Goal: Task Accomplishment & Management: Complete application form

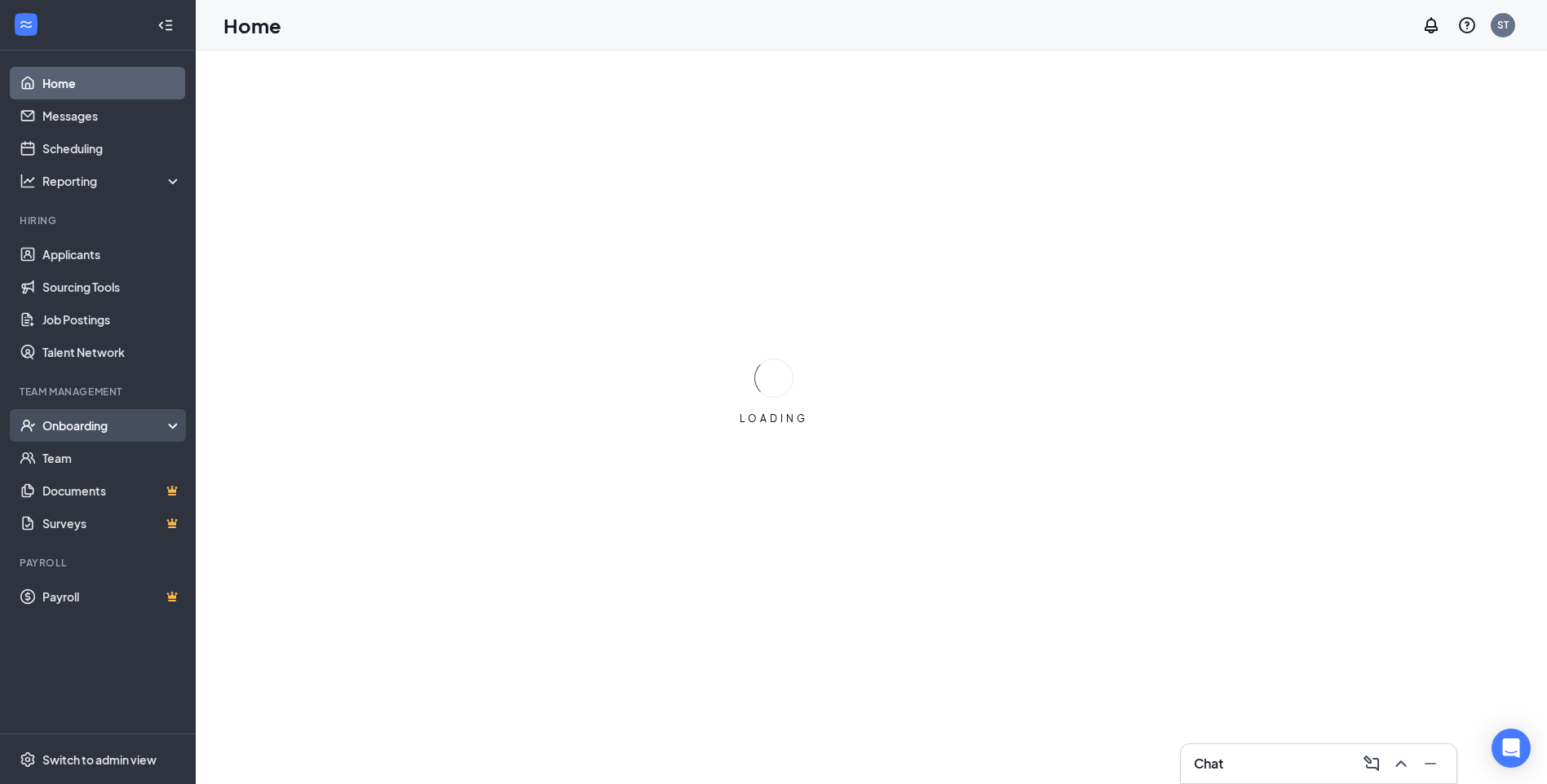
click at [80, 425] on div "Onboarding" at bounding box center [105, 425] width 125 height 17
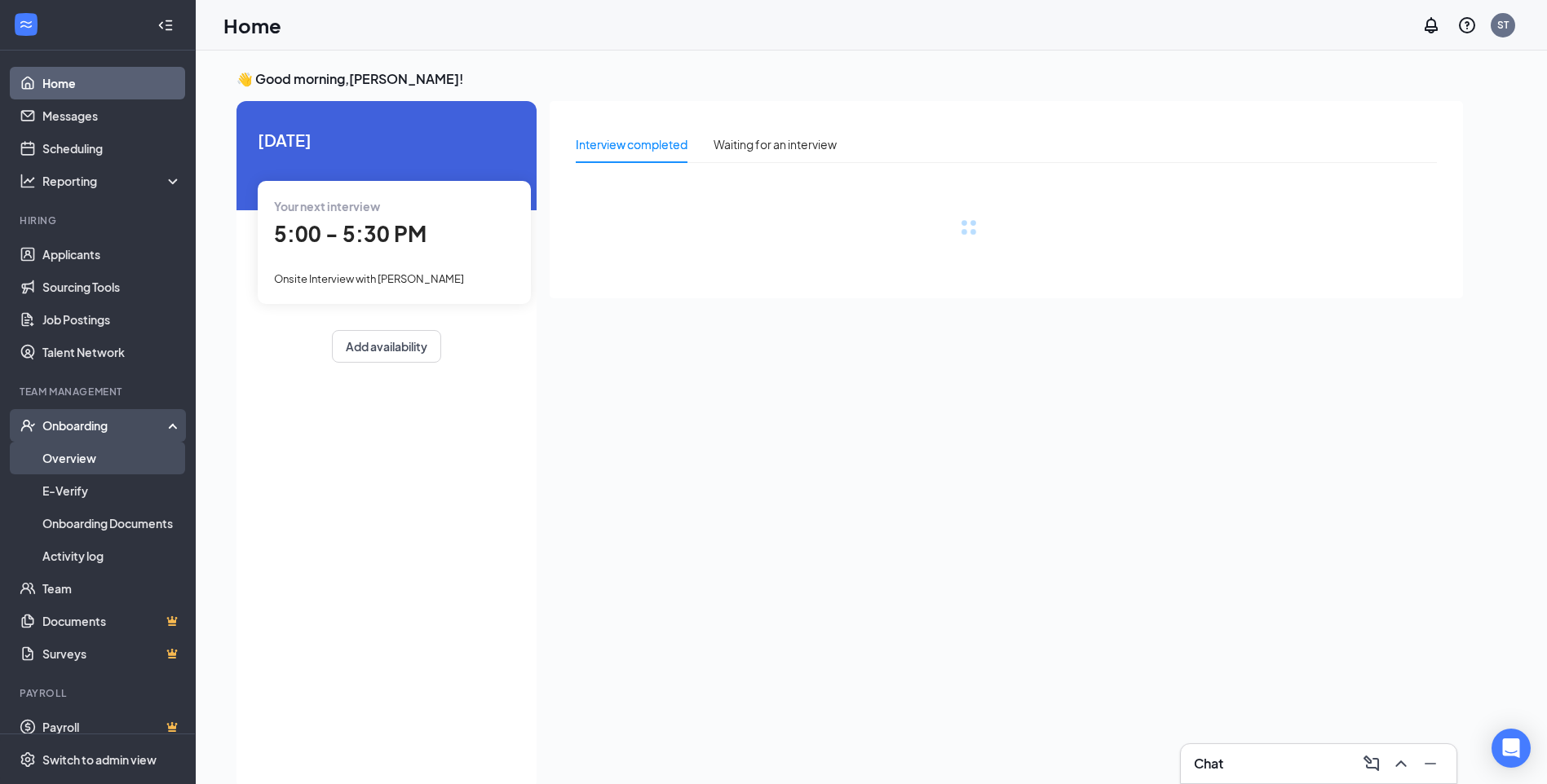
click at [84, 458] on link "Overview" at bounding box center [112, 458] width 139 height 32
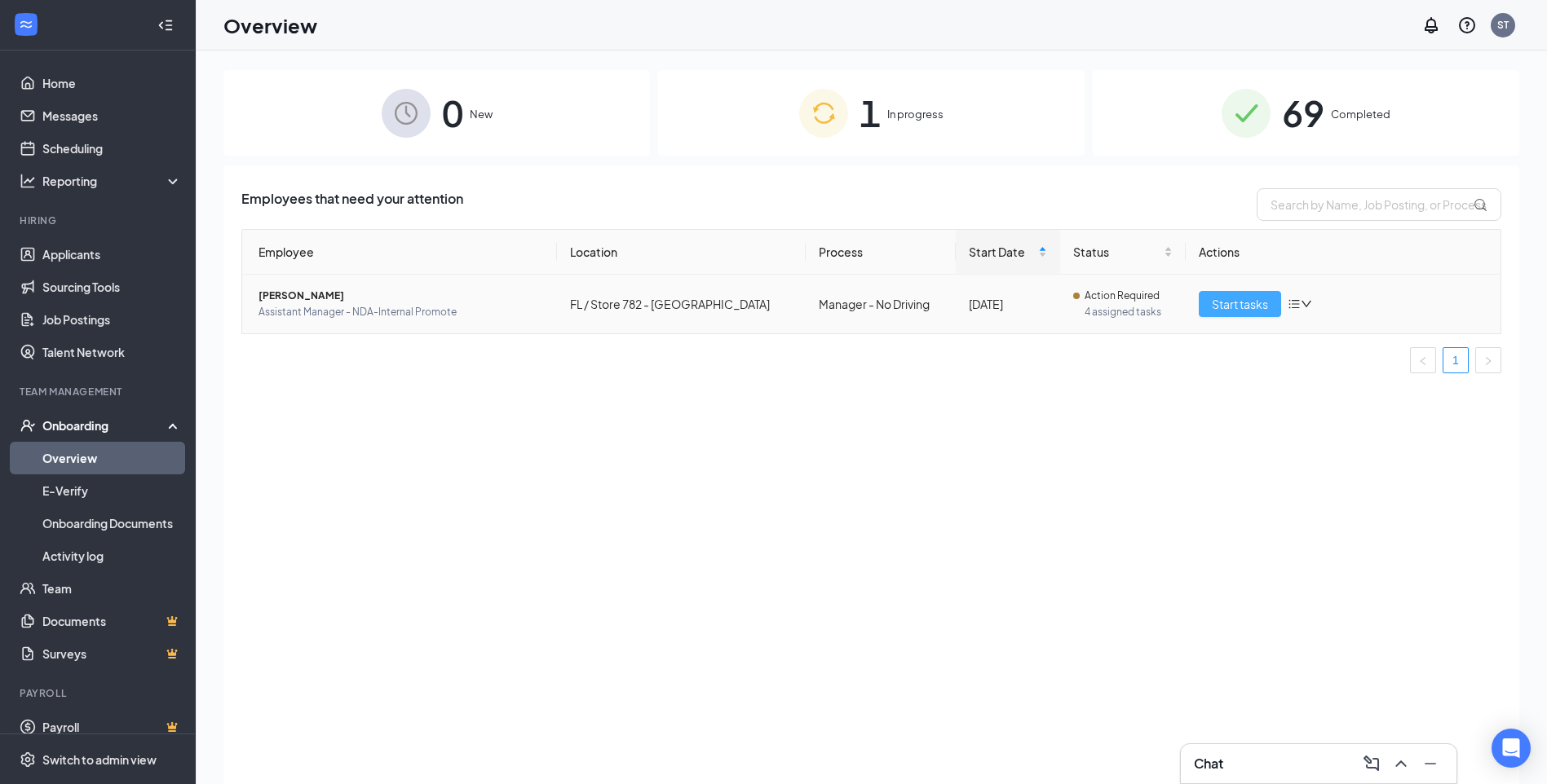
click at [1247, 305] on span "Start tasks" at bounding box center [1239, 303] width 57 height 18
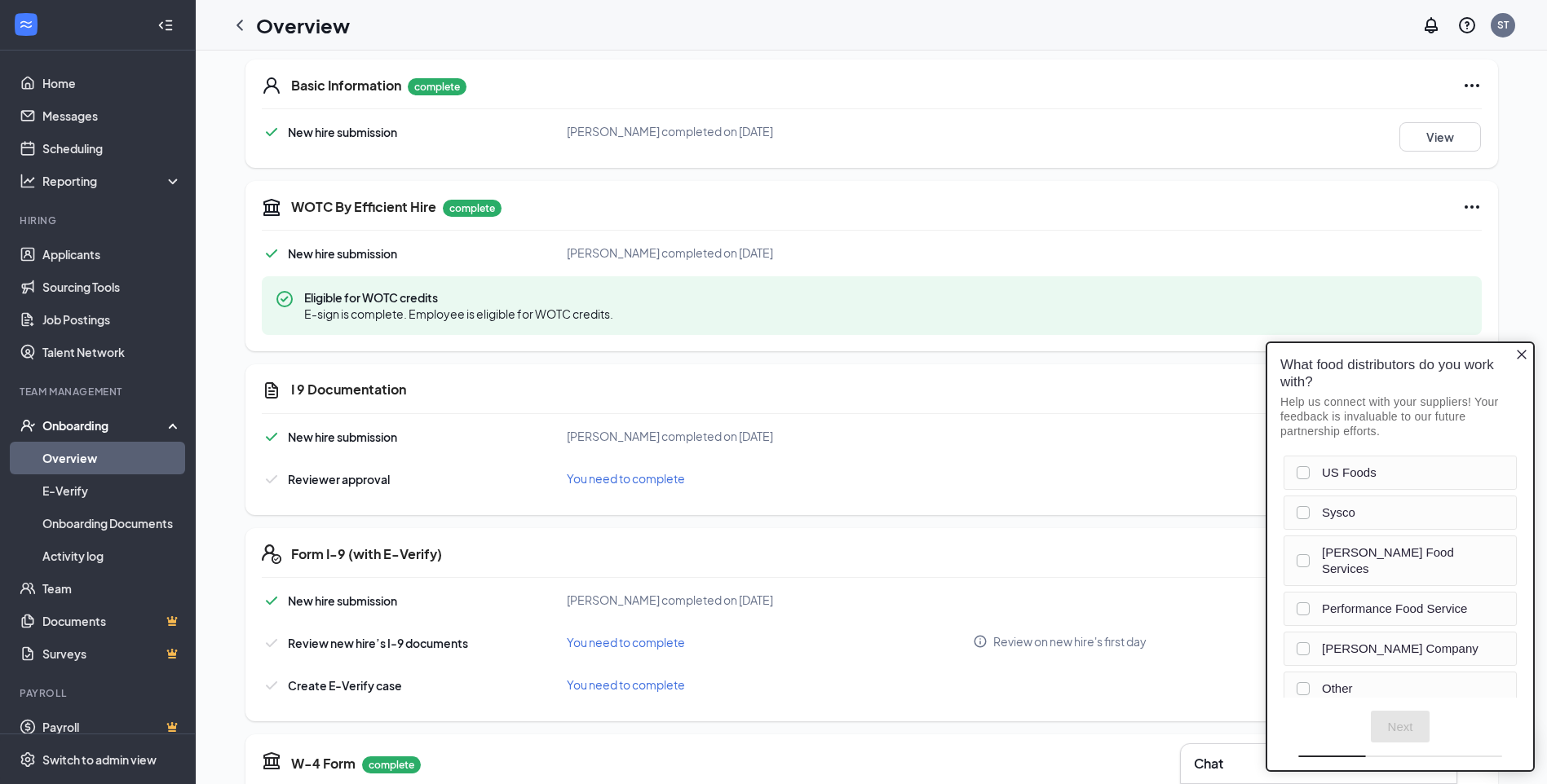
click at [1522, 356] on icon "Close button" at bounding box center [1521, 354] width 10 height 10
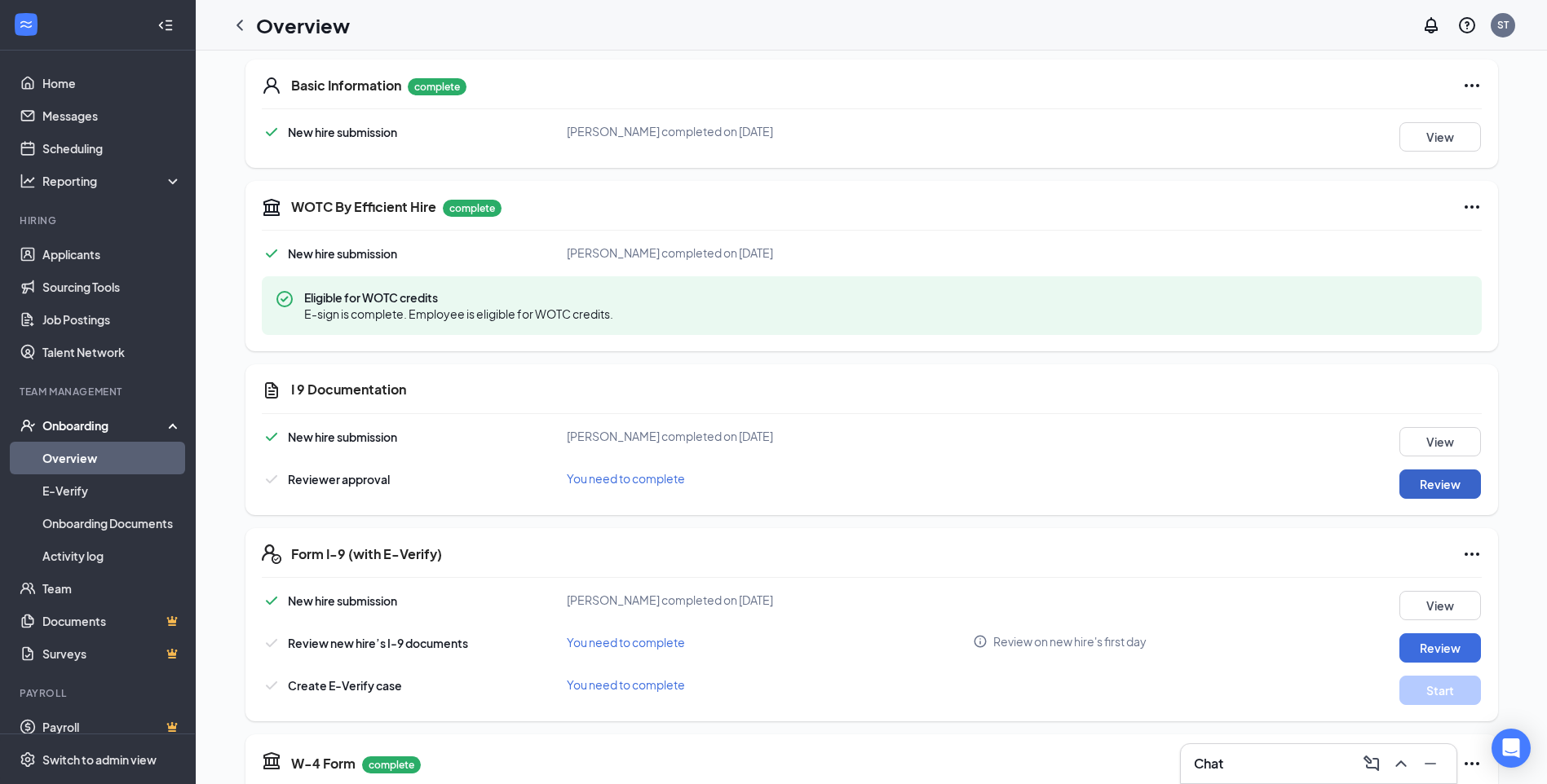
click at [1440, 484] on button "Review" at bounding box center [1440, 485] width 82 height 30
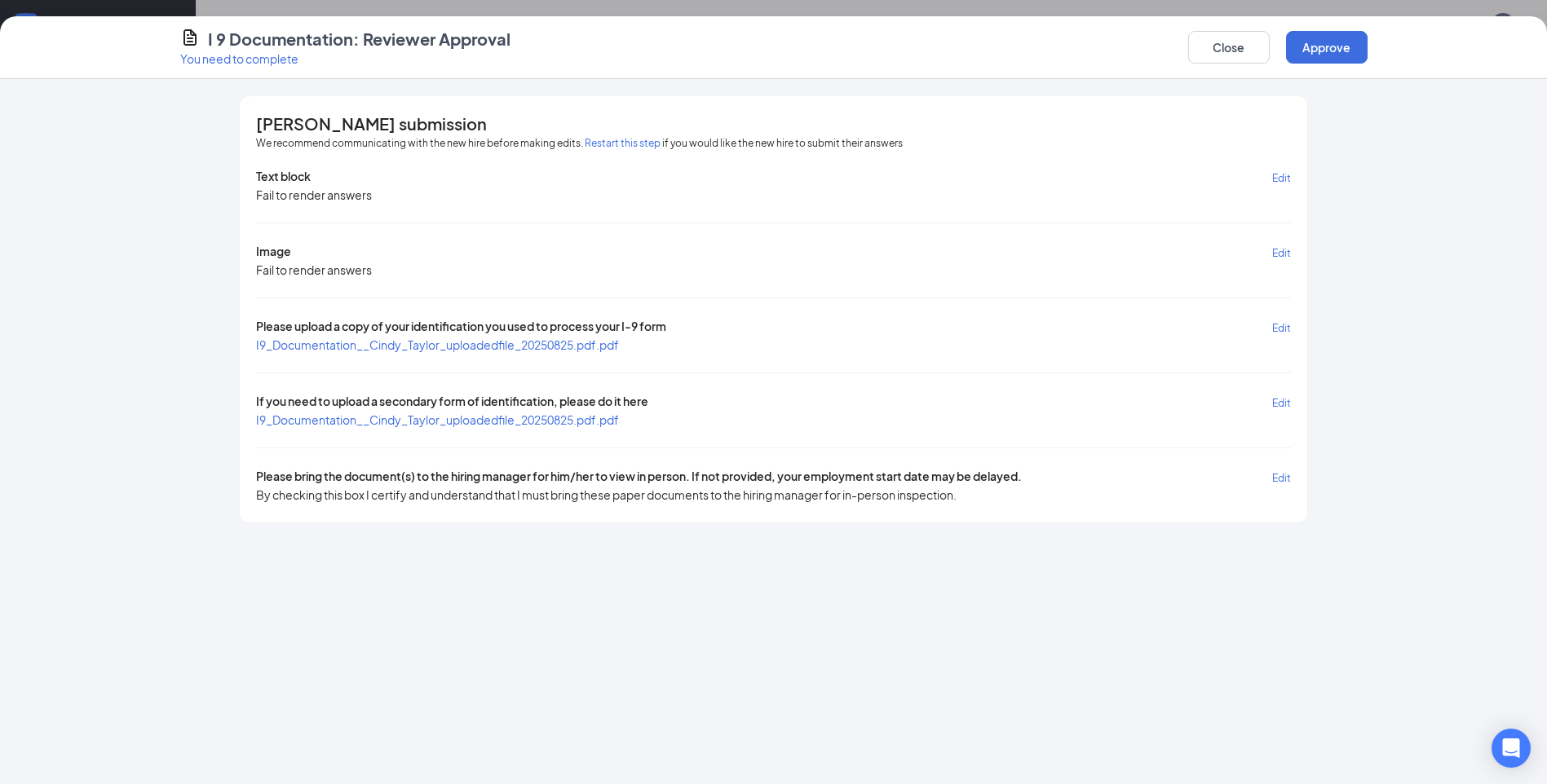
click at [425, 347] on span "I9_Documentation__Cindy_Taylor_uploadedfile_20250825.pdf.pdf" at bounding box center [437, 345] width 362 height 15
click at [472, 420] on span "I9_Documentation__Cindy_Taylor_uploadedfile_20250825.pdf.pdf" at bounding box center [437, 420] width 362 height 15
click at [1332, 41] on button "Approve" at bounding box center [1326, 46] width 82 height 32
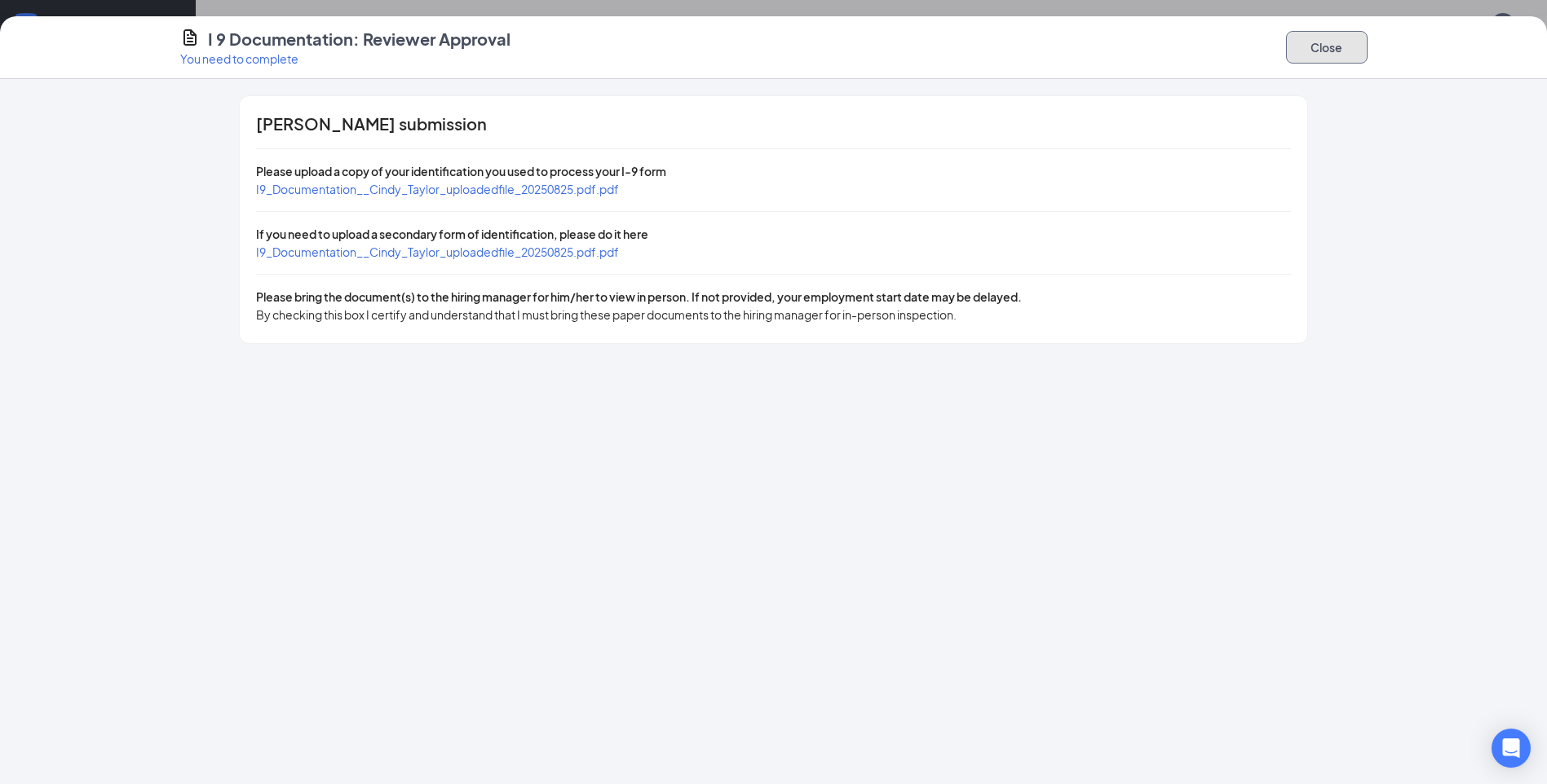
click at [1338, 48] on button "Close" at bounding box center [1326, 46] width 82 height 32
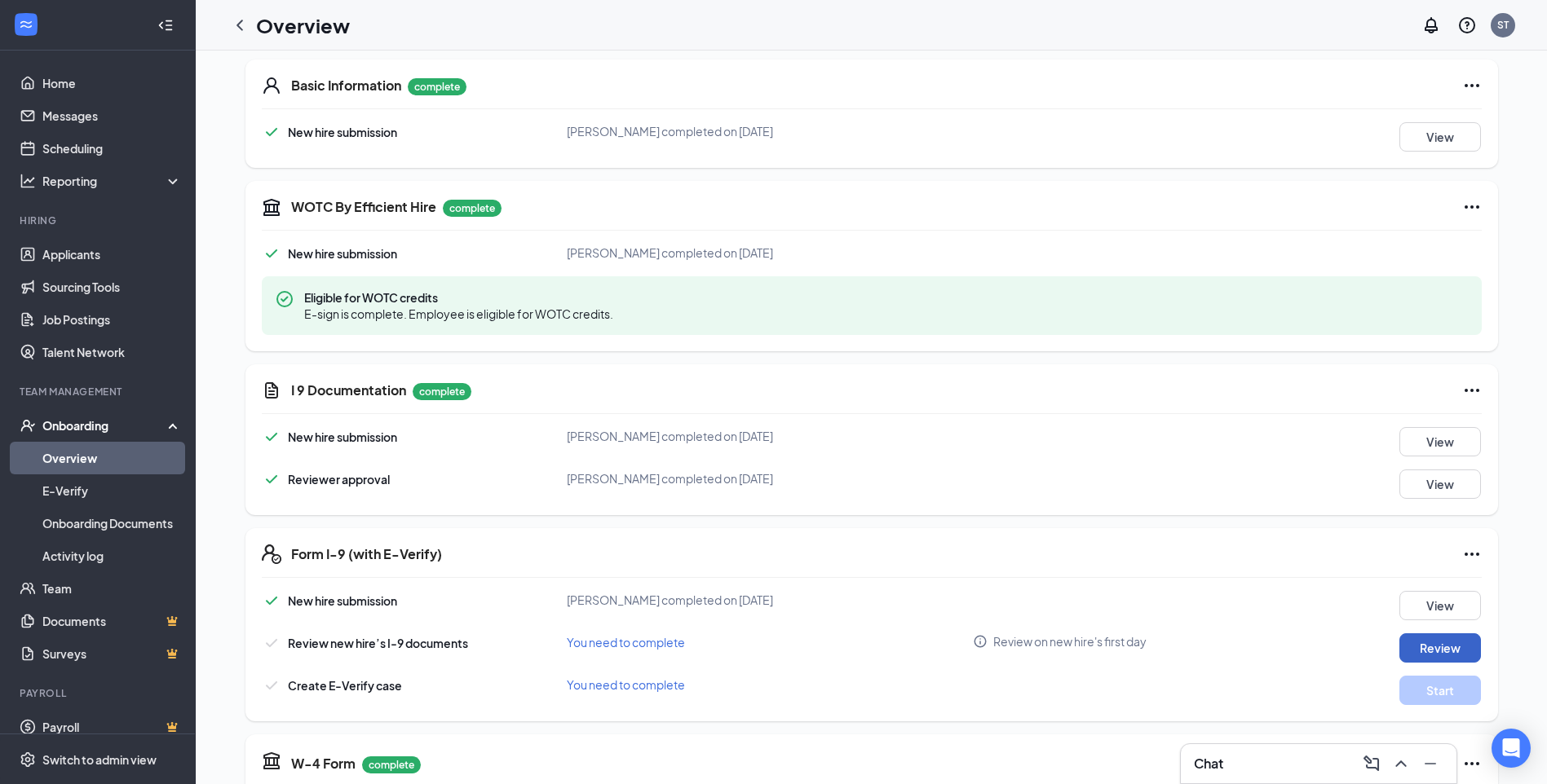
click at [1436, 651] on button "Review" at bounding box center [1440, 649] width 82 height 30
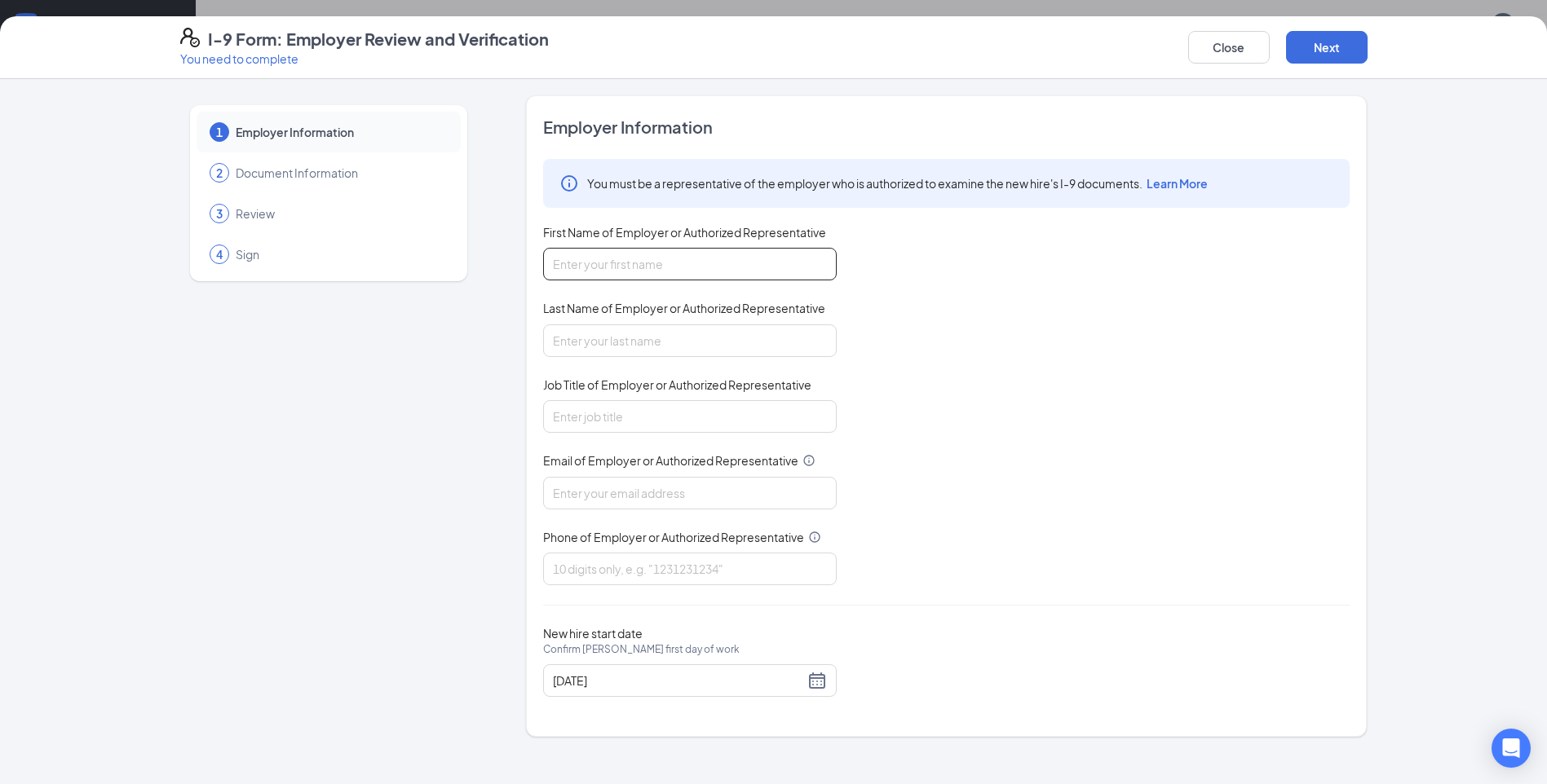
click at [704, 274] on input "First Name of Employer or Authorized Representative" at bounding box center [690, 263] width 294 height 32
type input "[PERSON_NAME]"
type input "2398100521"
type input "summer"
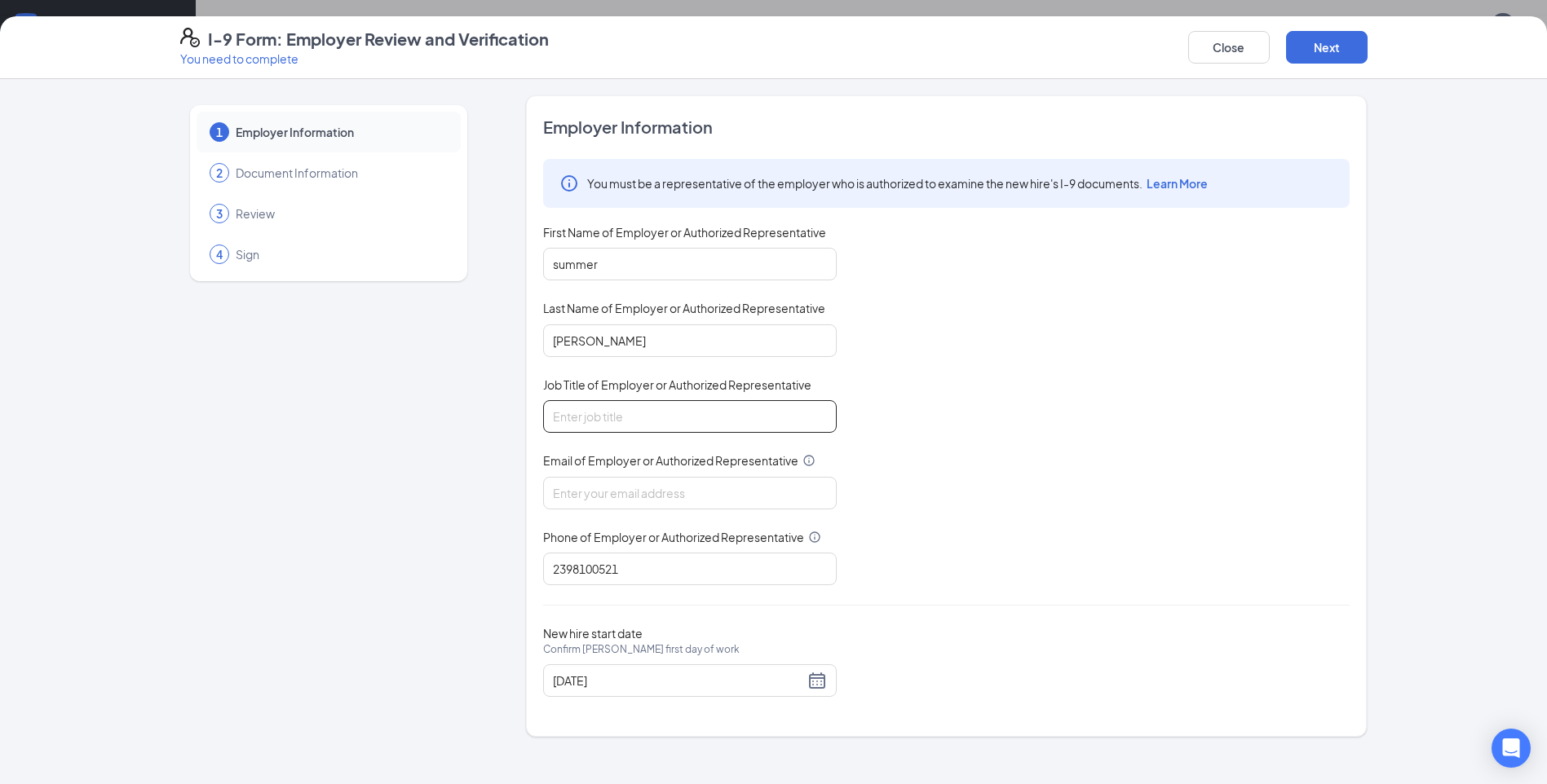
click at [607, 423] on input "Job Title of Employer or Authorized Representative" at bounding box center [690, 416] width 294 height 32
type input "general manager"
click at [592, 499] on input "Email of Employer or Authorized Representative" at bounding box center [690, 493] width 294 height 32
type input "[EMAIL_ADDRESS][DOMAIN_NAME]"
click at [1326, 46] on button "Next" at bounding box center [1326, 46] width 82 height 32
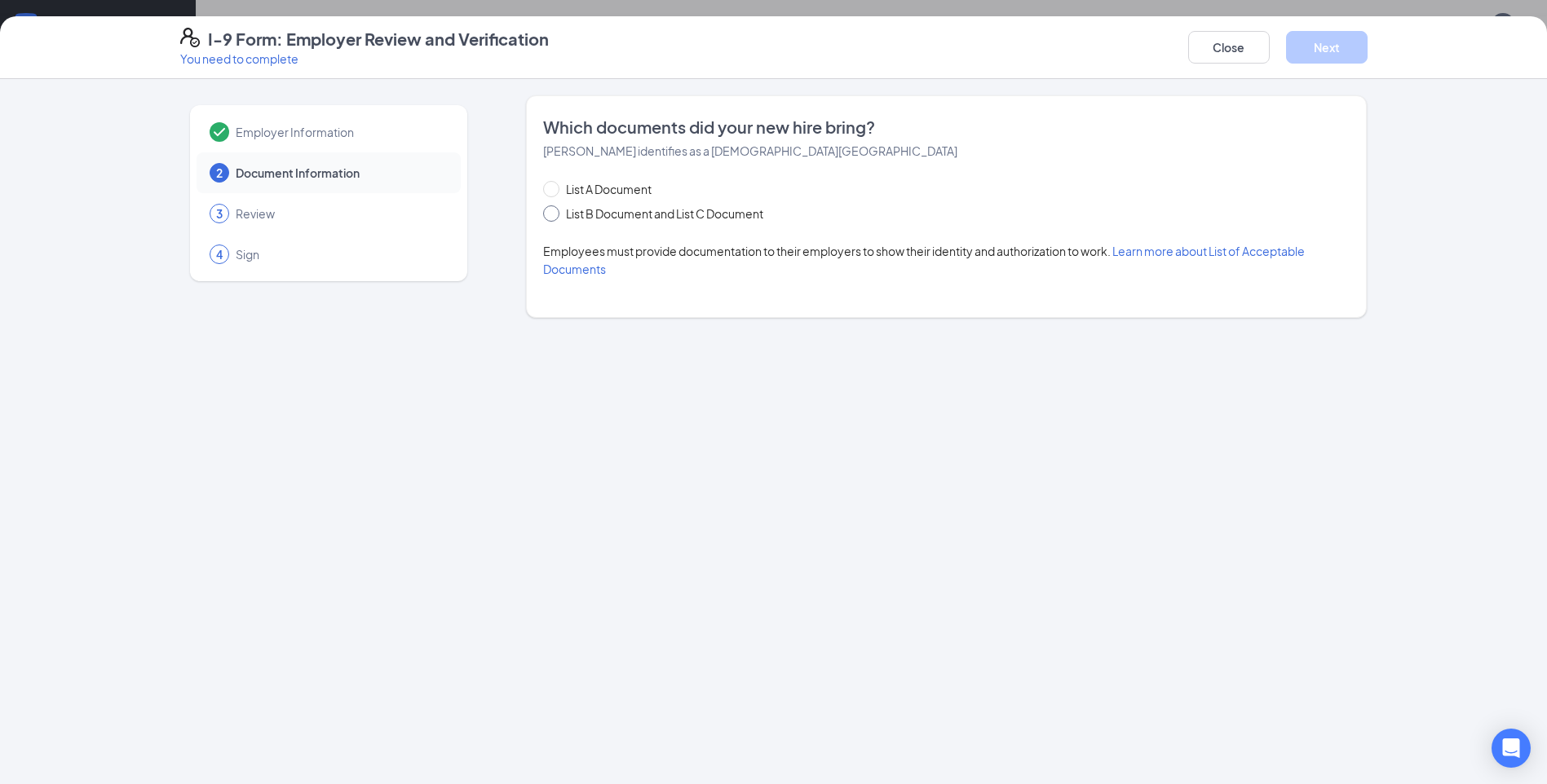
click at [553, 216] on input "List B Document and List C Document" at bounding box center [549, 211] width 11 height 11
radio input "true"
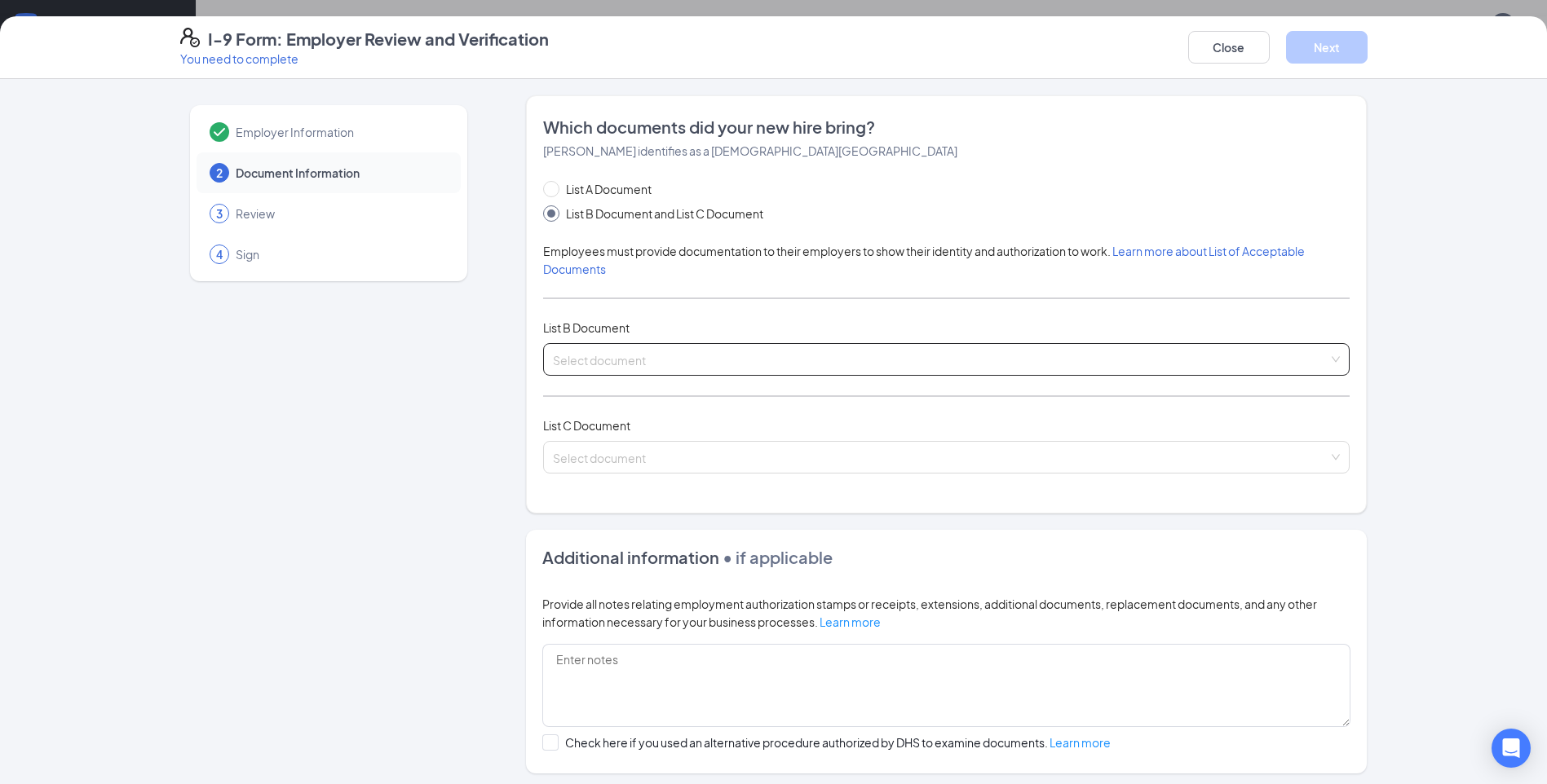
click at [664, 356] on input "search" at bounding box center [940, 356] width 776 height 24
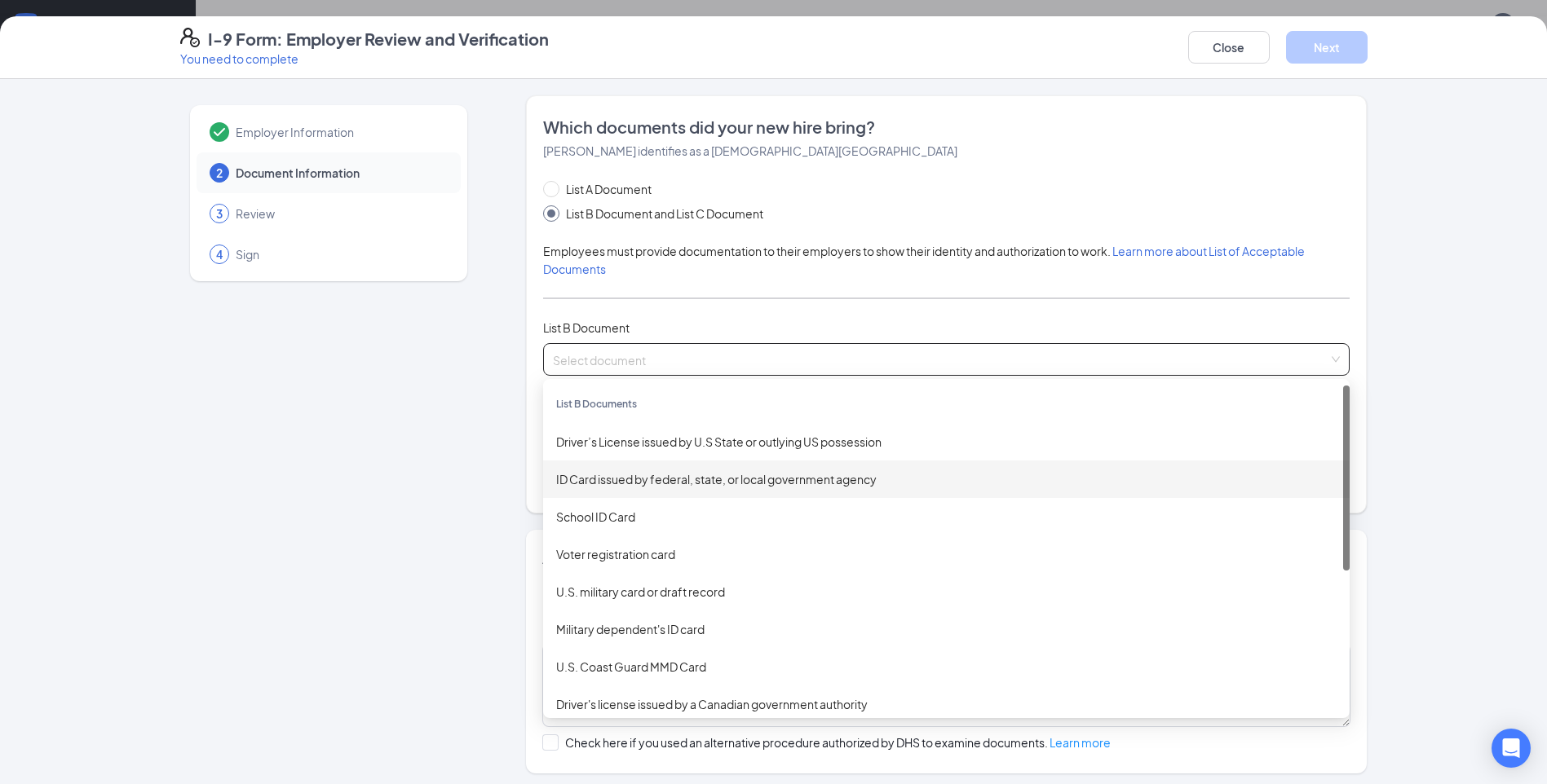
click at [704, 480] on div "ID Card issued by federal, state, or local government agency" at bounding box center [946, 479] width 780 height 18
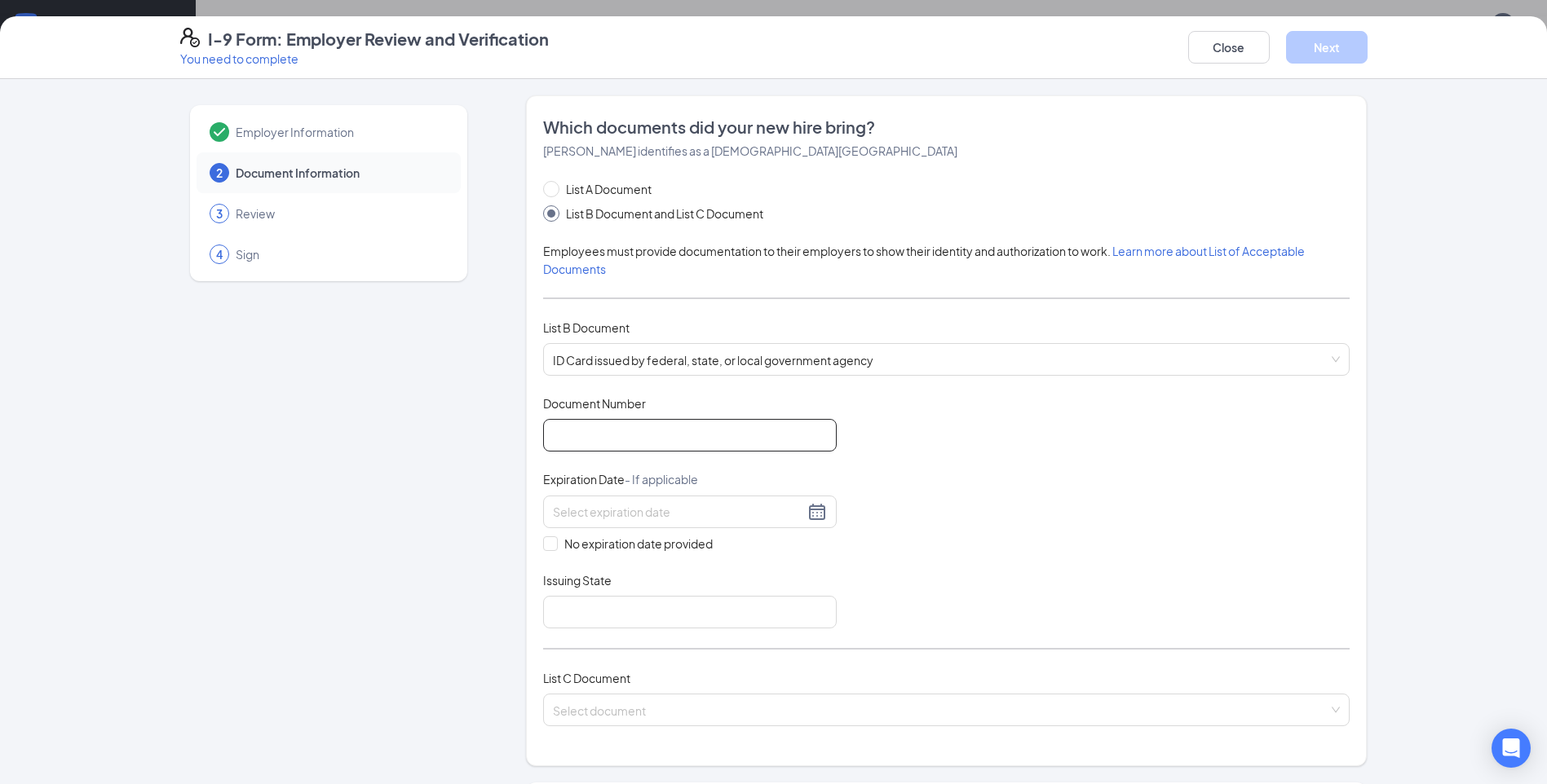
click at [630, 446] on input "Document Number" at bounding box center [690, 435] width 294 height 32
type input "t237164434000"
click at [637, 512] on input at bounding box center [678, 512] width 251 height 18
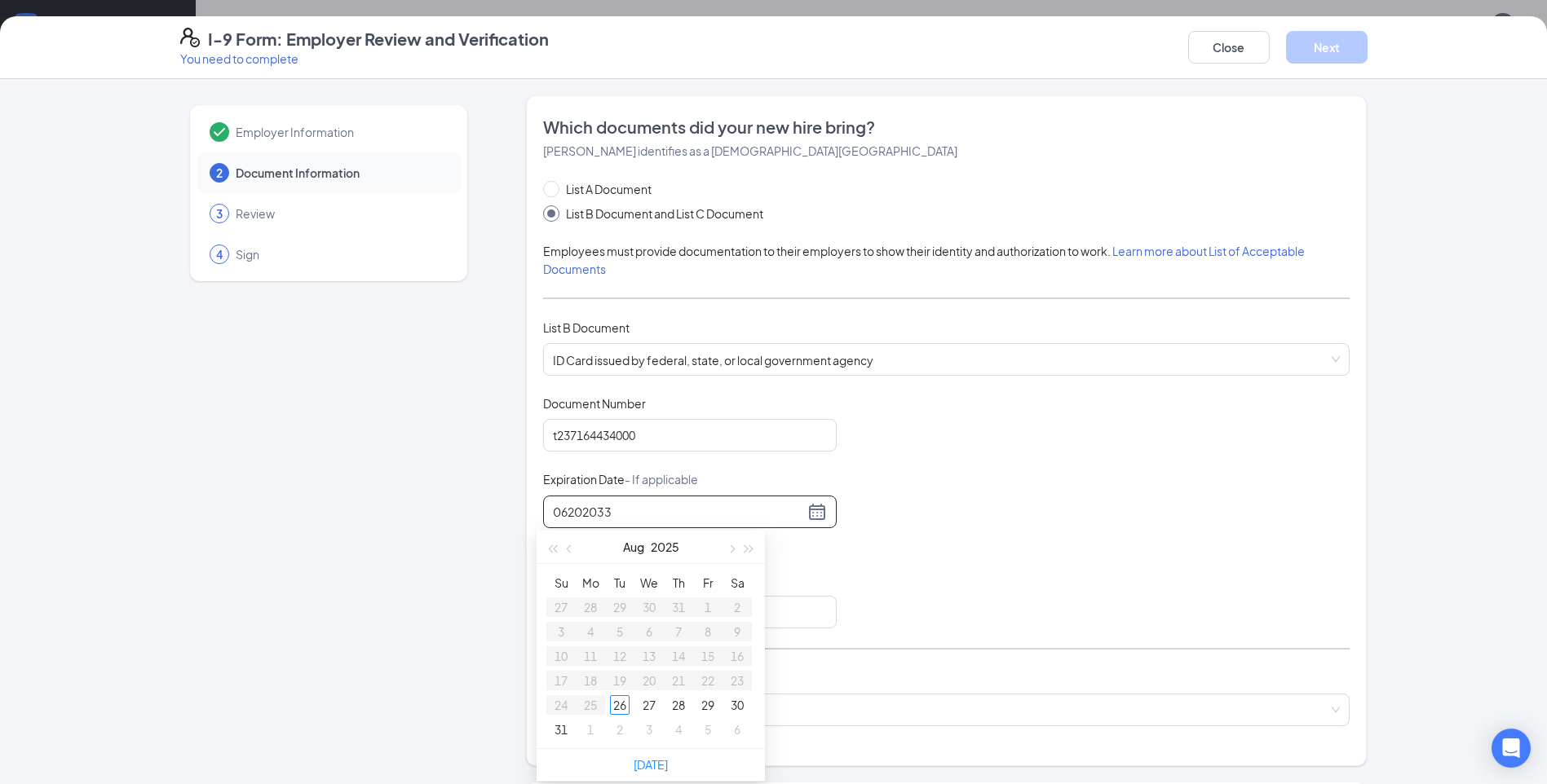
click at [561, 514] on input "06202033" at bounding box center [678, 512] width 251 height 18
click at [580, 512] on input "06/202033" at bounding box center [678, 512] width 251 height 18
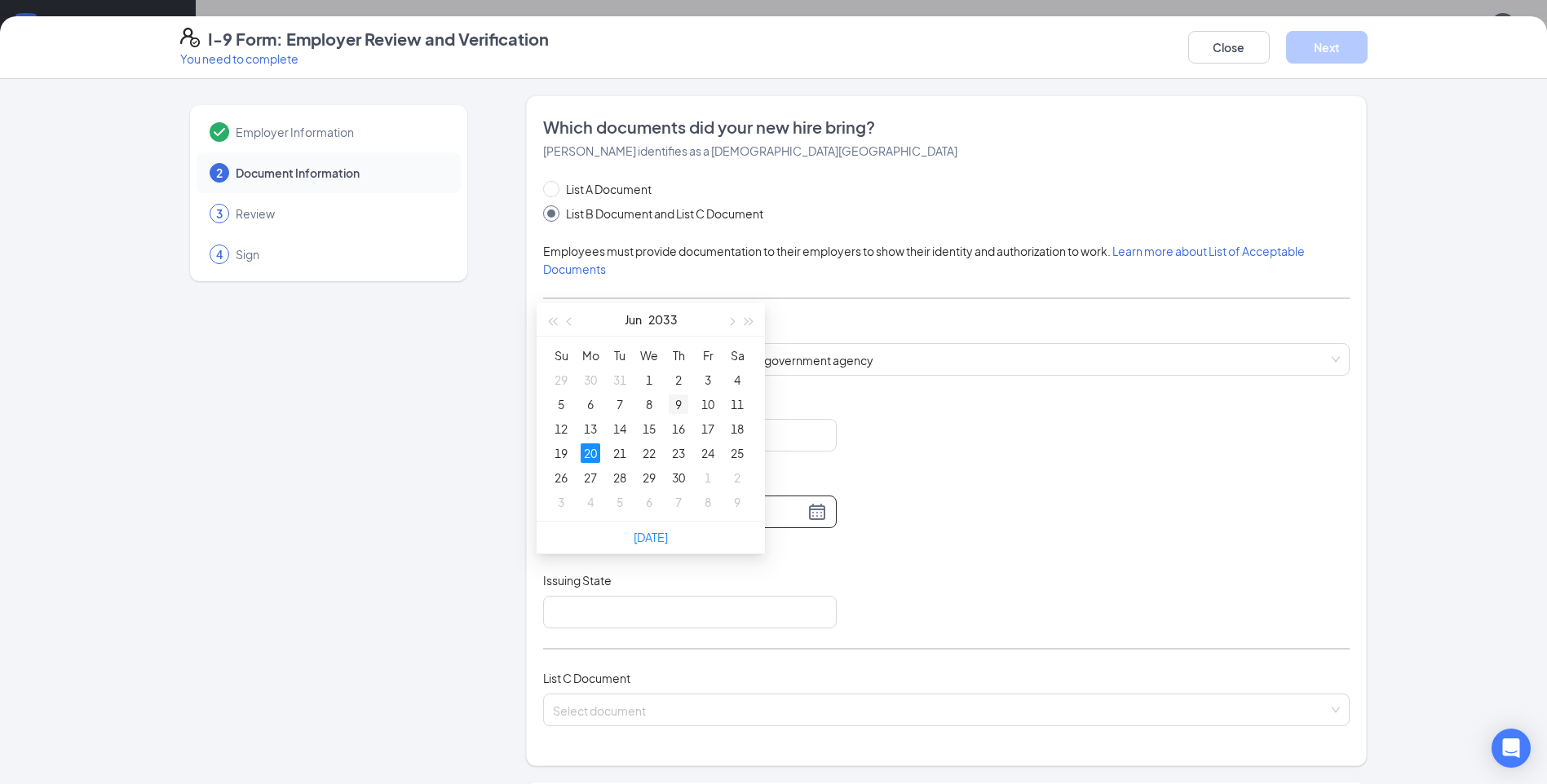
scroll to position [245, 0]
type input "[DATE]"
click at [909, 486] on div "Document Title ID Card issued by federal, state, or local government agency Doc…" at bounding box center [946, 512] width 806 height 234
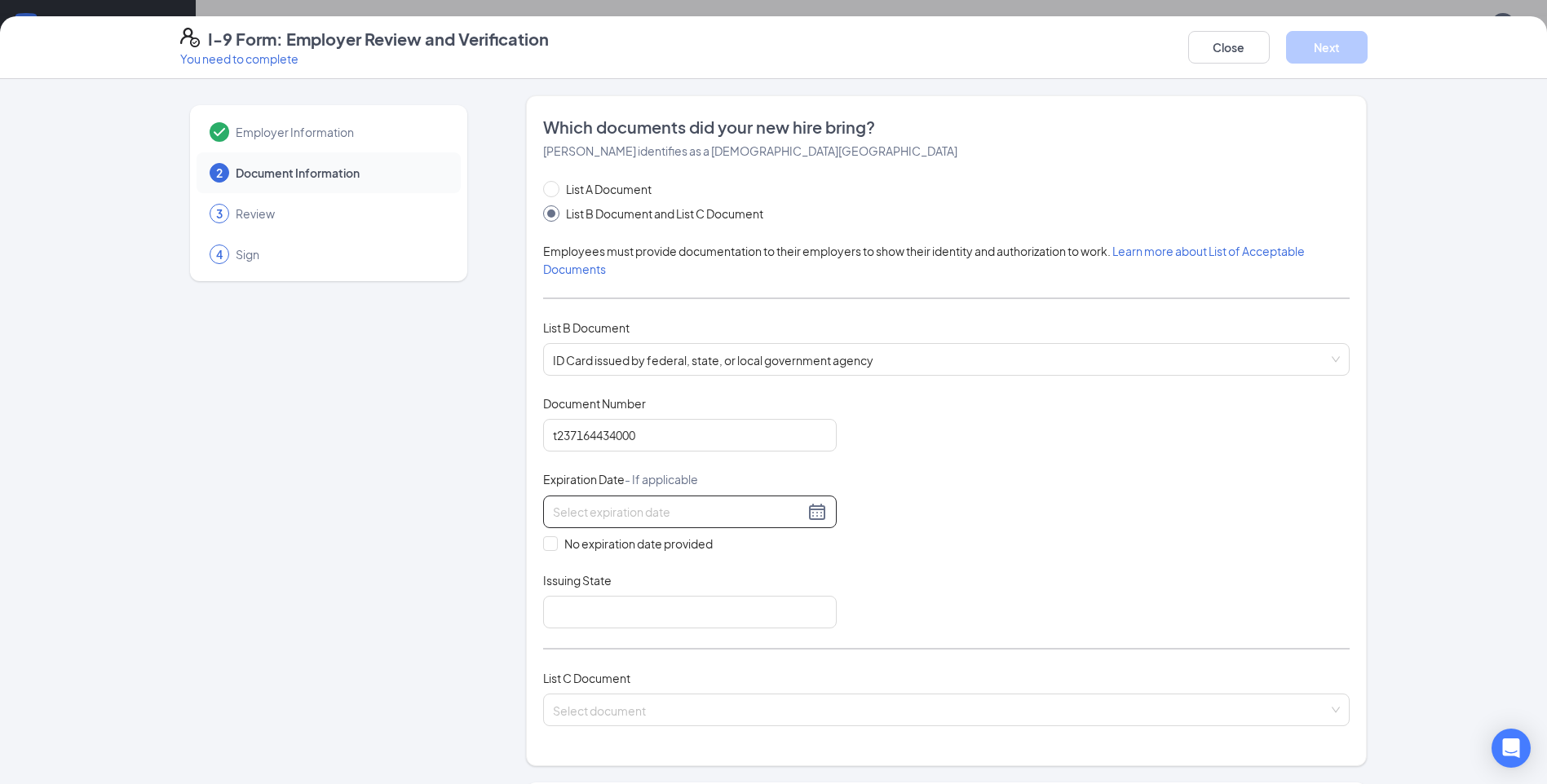
click at [622, 515] on input at bounding box center [678, 512] width 251 height 18
type input "[DATE]"
click at [595, 681] on div "20" at bounding box center [590, 680] width 19 height 19
click at [573, 607] on input "Issuing State" at bounding box center [690, 612] width 294 height 32
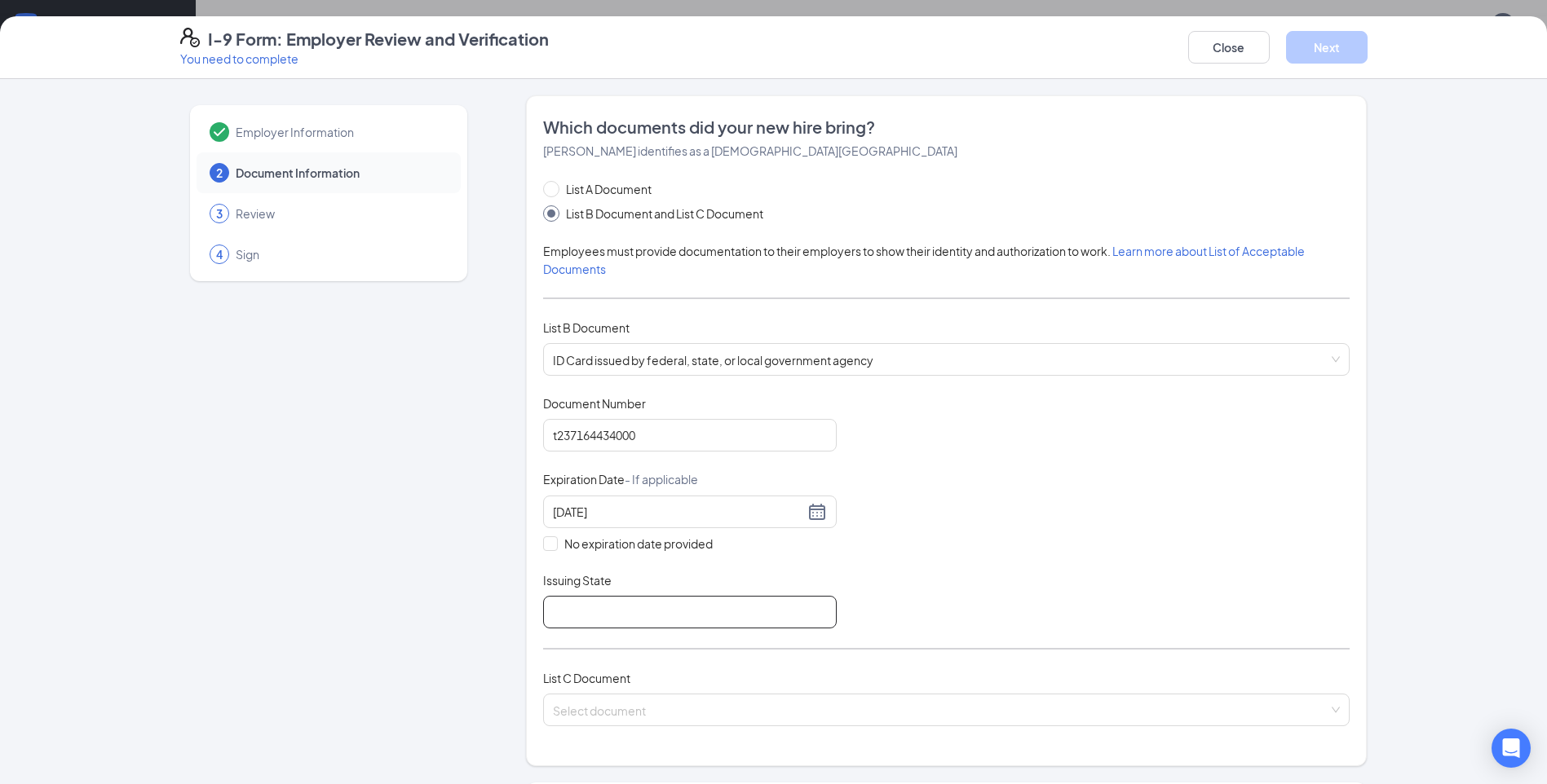
type input "[US_STATE]"
click at [590, 718] on input "search" at bounding box center [940, 707] width 776 height 24
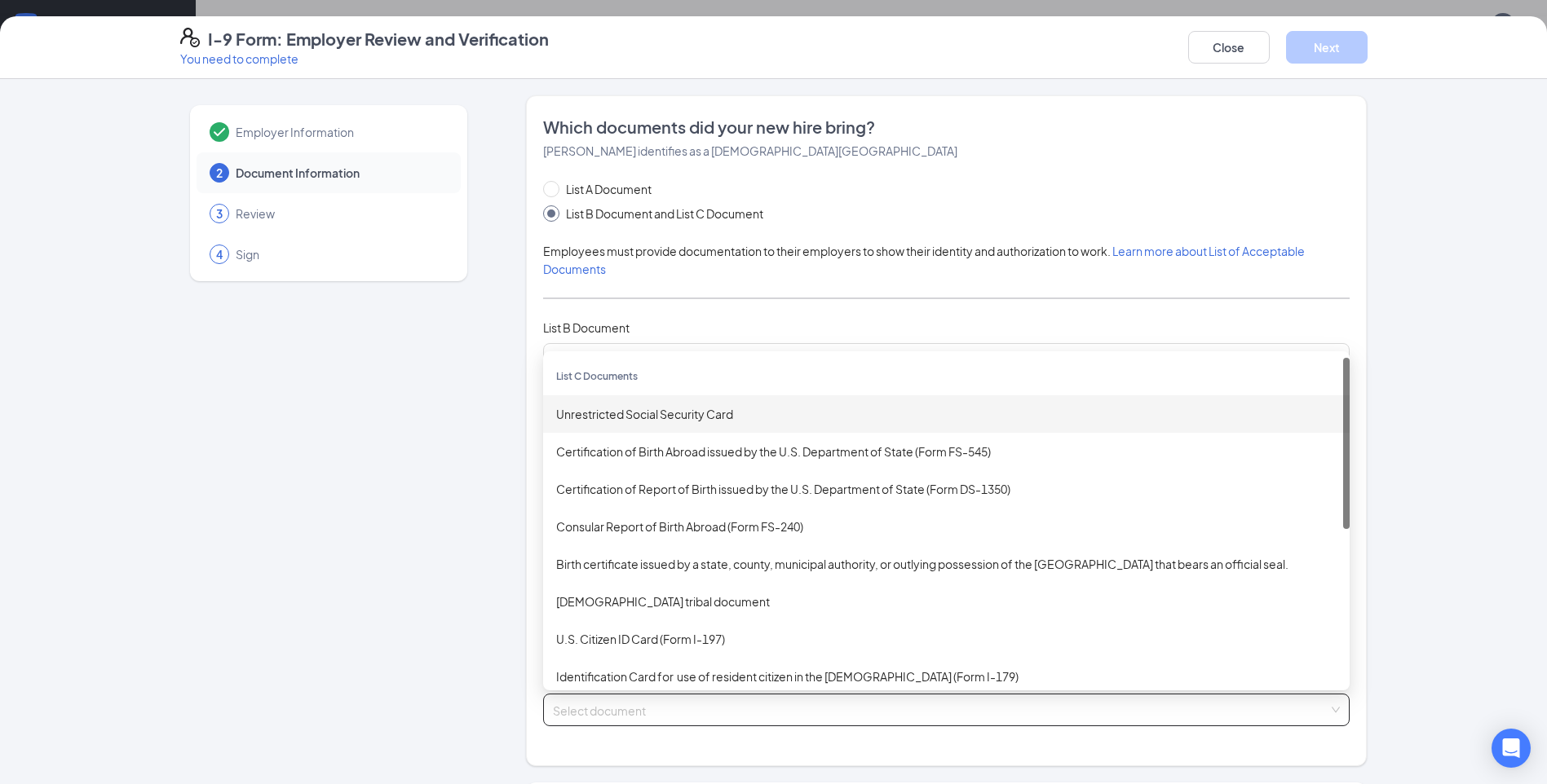
click at [671, 417] on div "Unrestricted Social Security Card" at bounding box center [946, 413] width 780 height 18
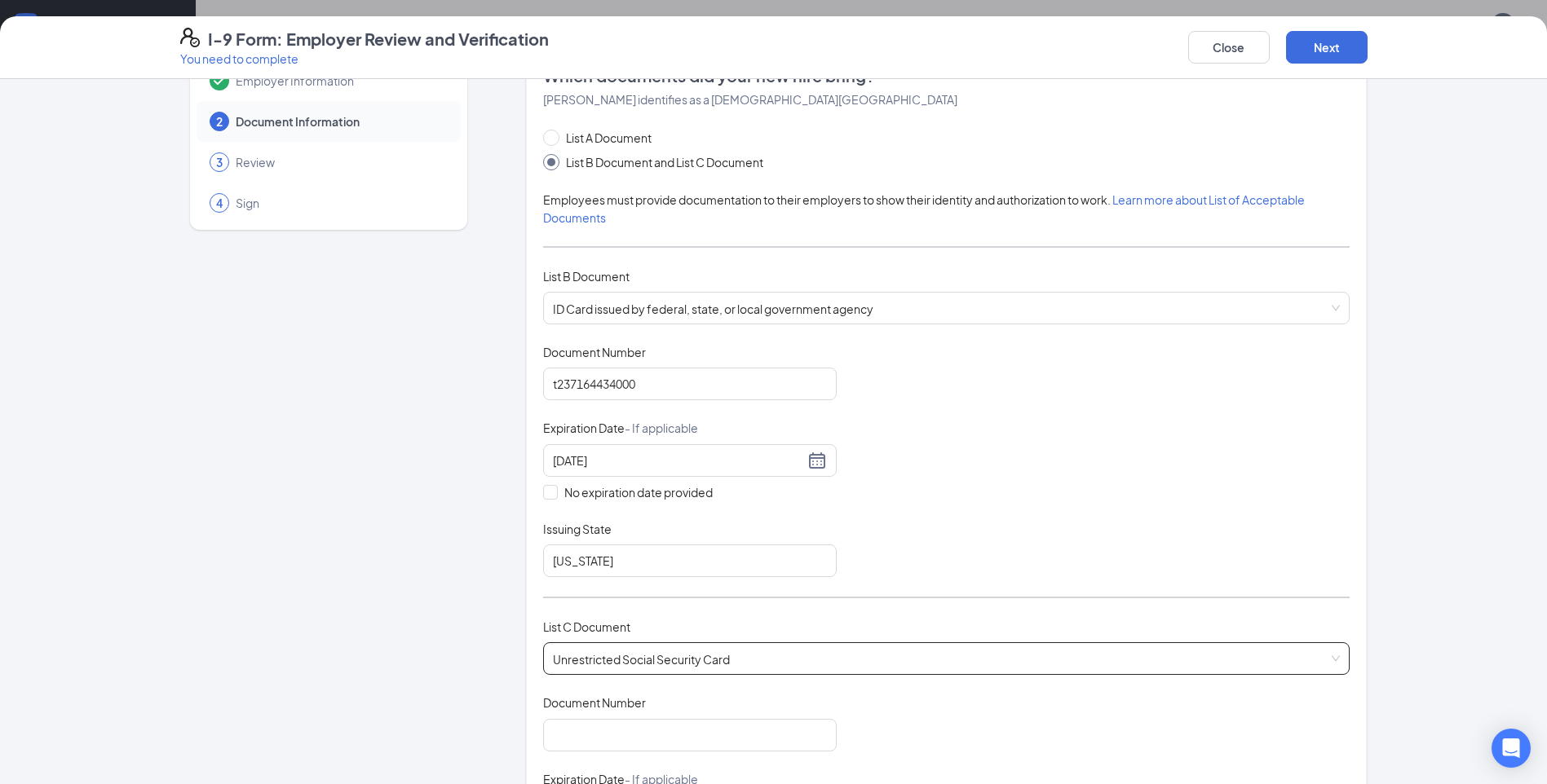
scroll to position [326, 0]
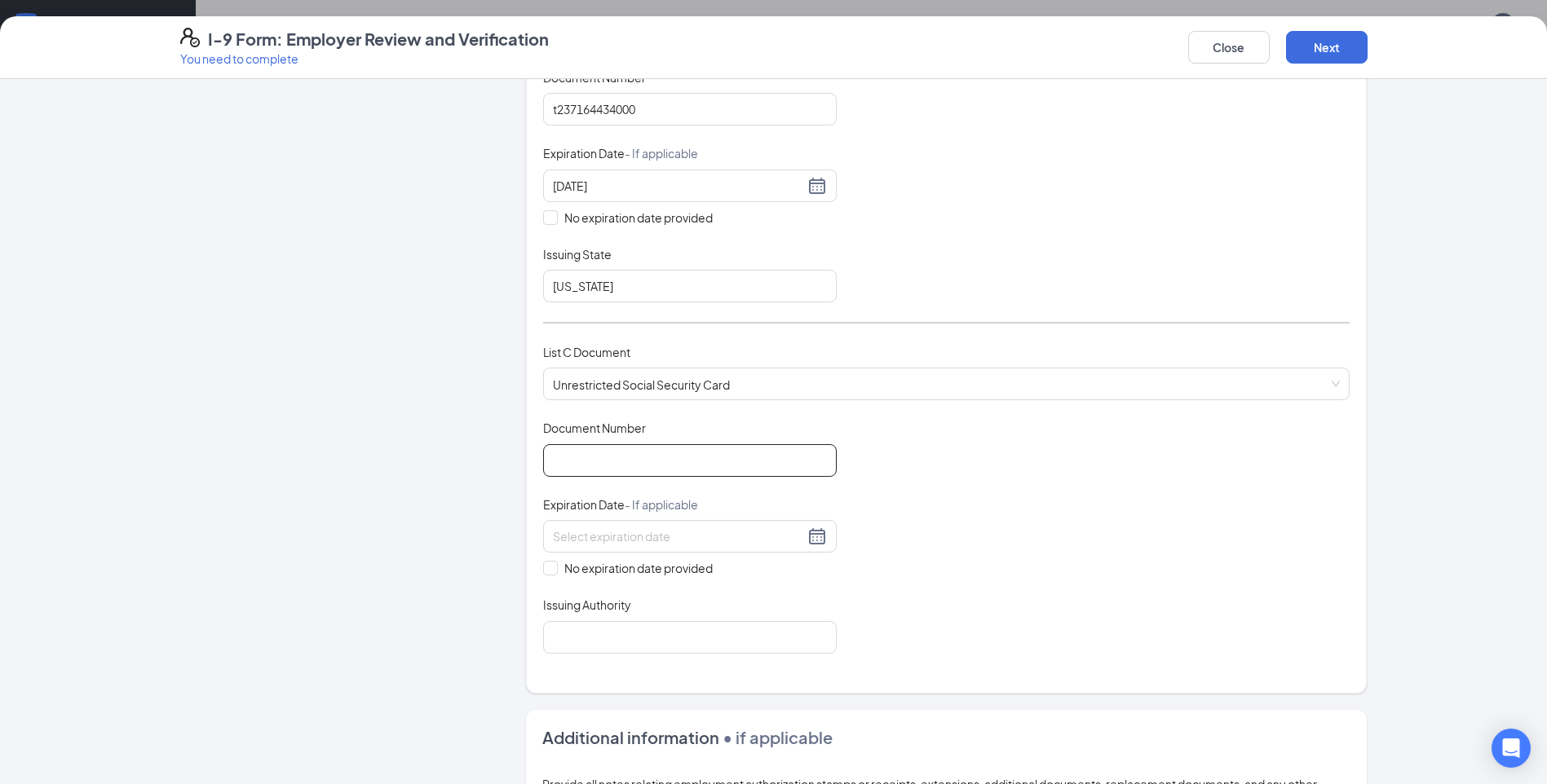
click at [635, 470] on input "Document Number" at bounding box center [690, 460] width 294 height 32
type input "590775519"
click at [543, 573] on input "No expiration date provided" at bounding box center [549, 566] width 11 height 11
checkbox input "true"
click at [568, 636] on input "Issuing Authority" at bounding box center [690, 639] width 294 height 32
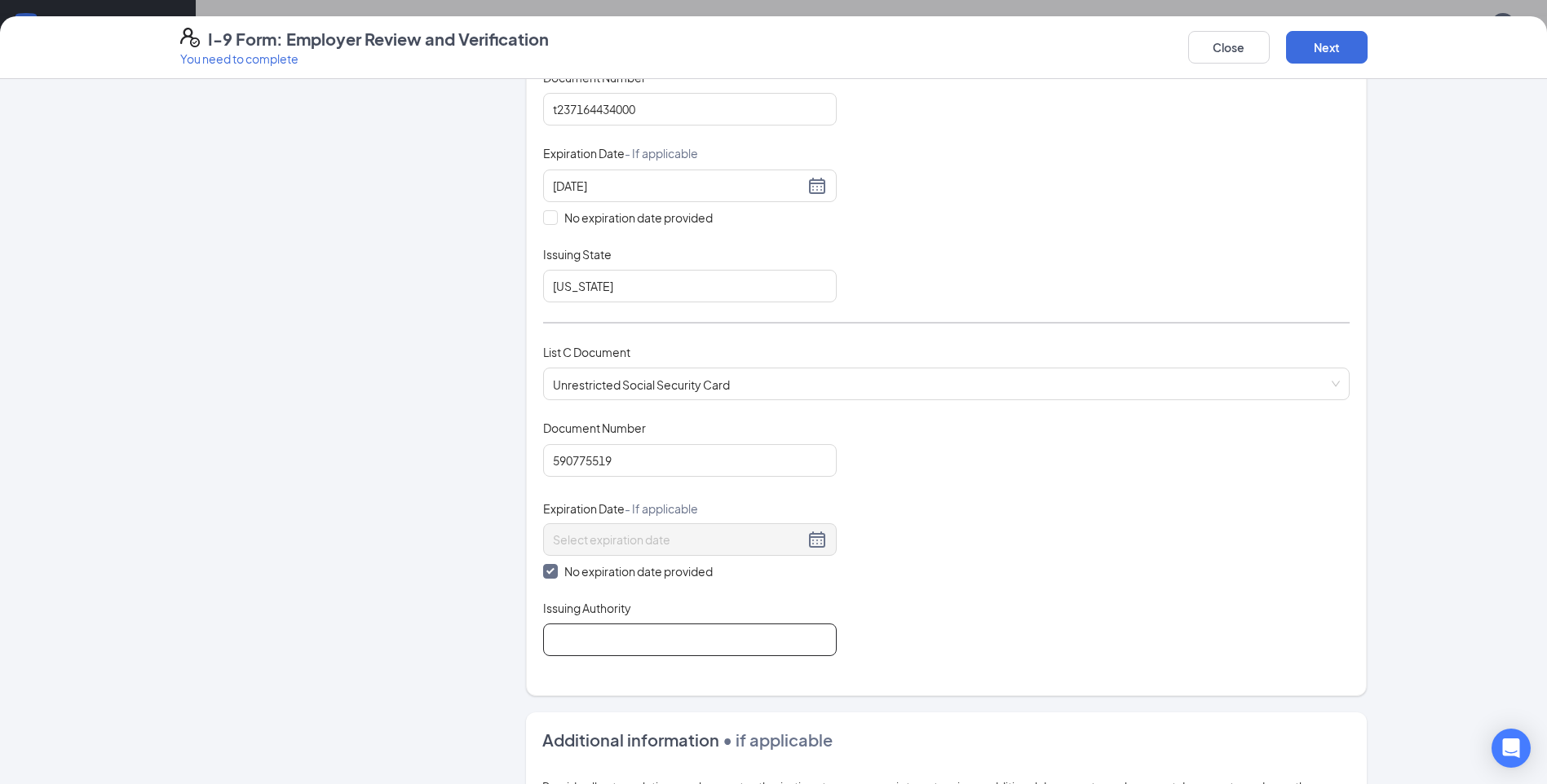
type input "ssc"
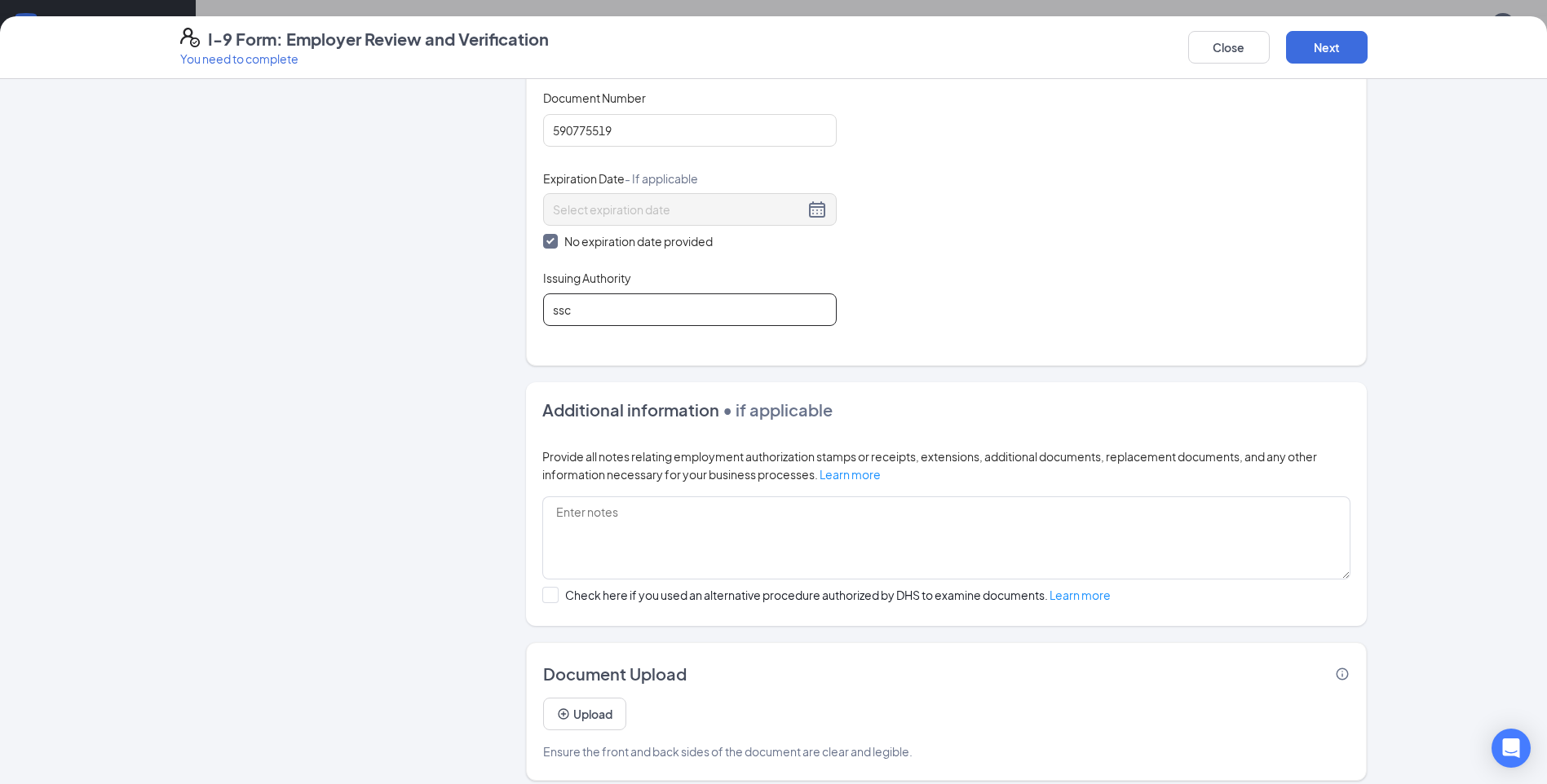
scroll to position [669, 0]
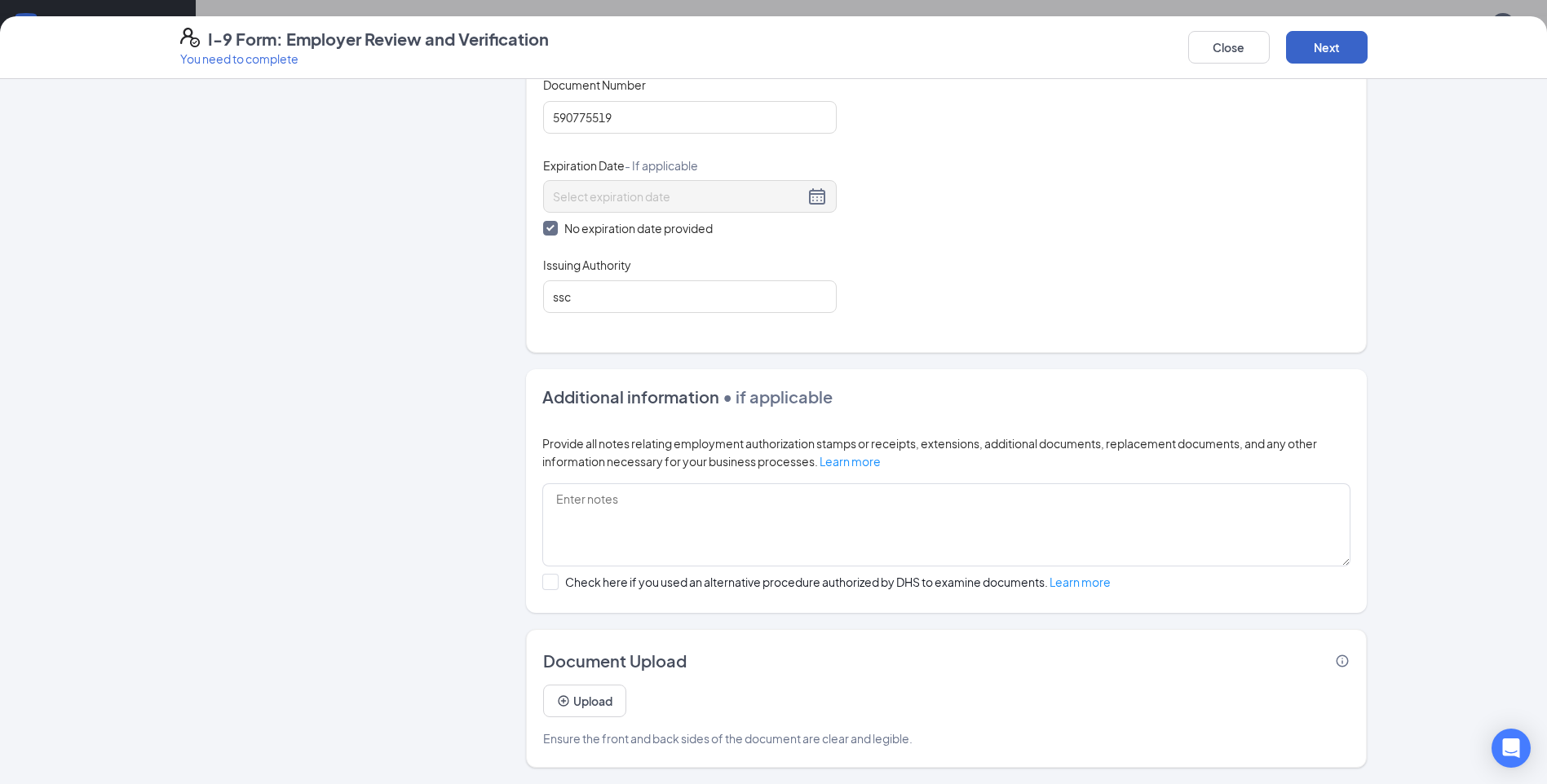
click at [1329, 44] on button "Next" at bounding box center [1326, 46] width 82 height 32
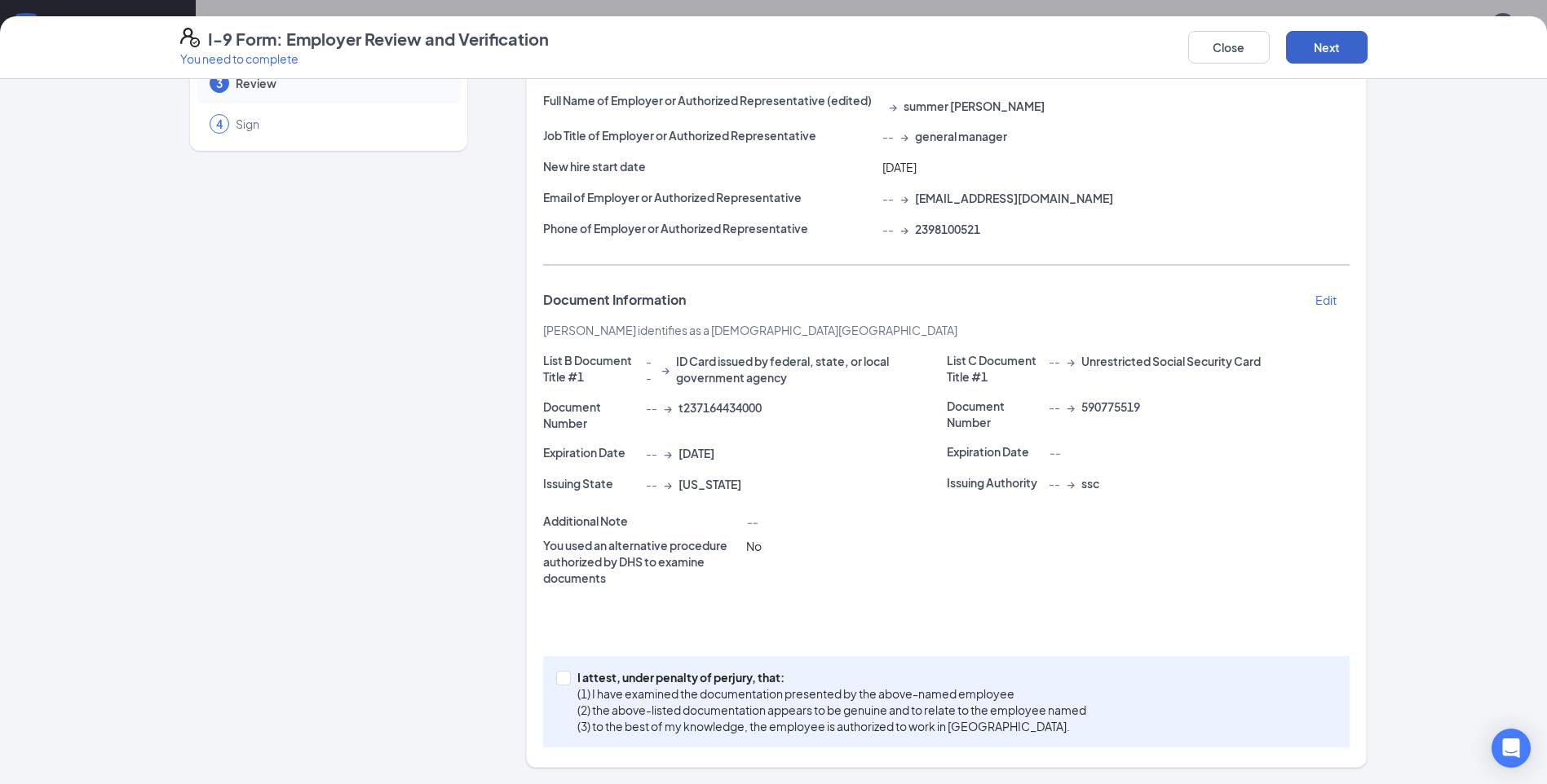
scroll to position [326, 0]
click at [556, 680] on input "I attest, under penalty of [PERSON_NAME], that: (1) I have examined the documen…" at bounding box center [562, 677] width 11 height 11
checkbox input "true"
click at [1315, 47] on button "Next" at bounding box center [1326, 46] width 82 height 32
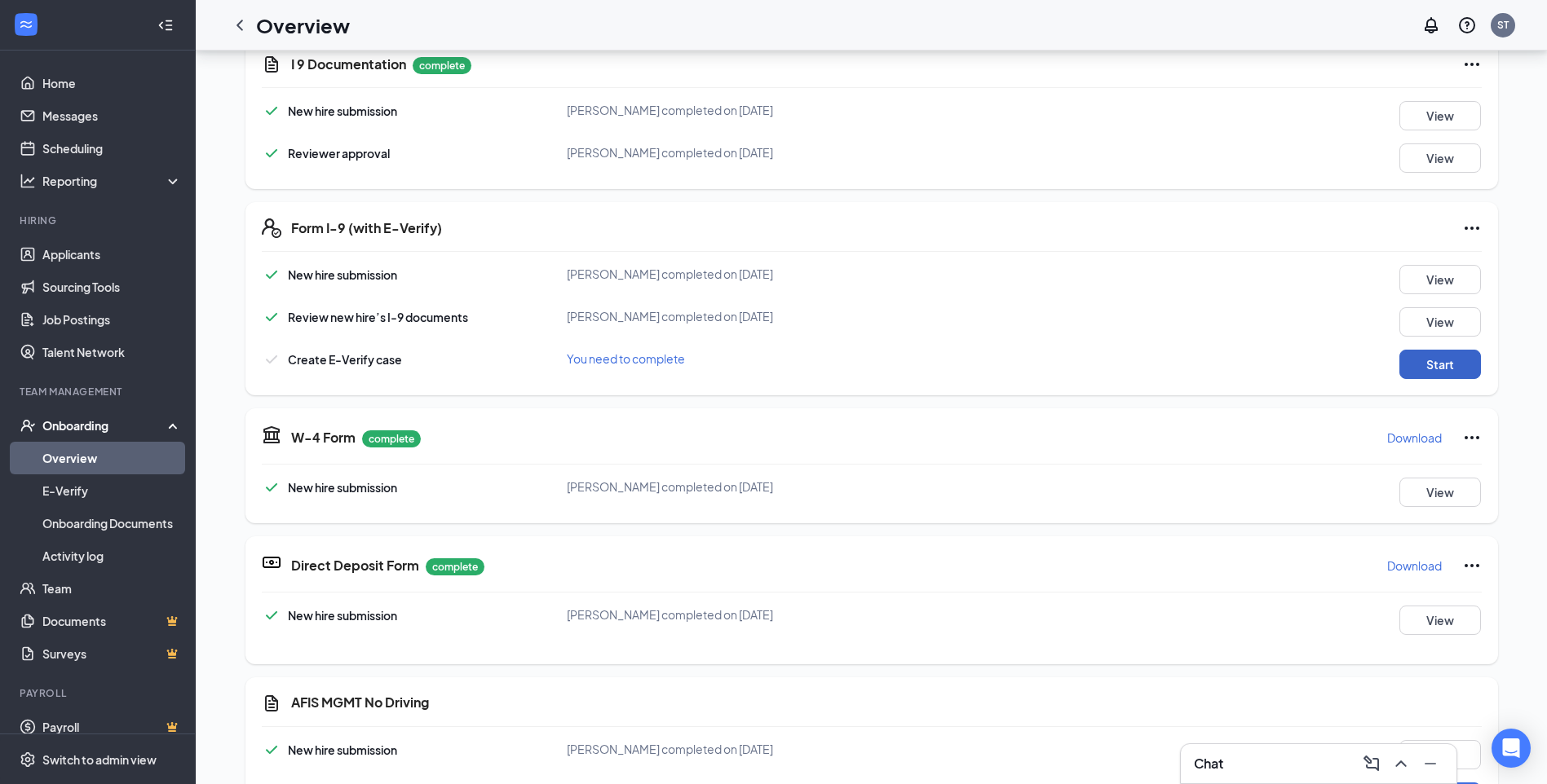
click at [1422, 370] on button "Start" at bounding box center [1440, 364] width 82 height 30
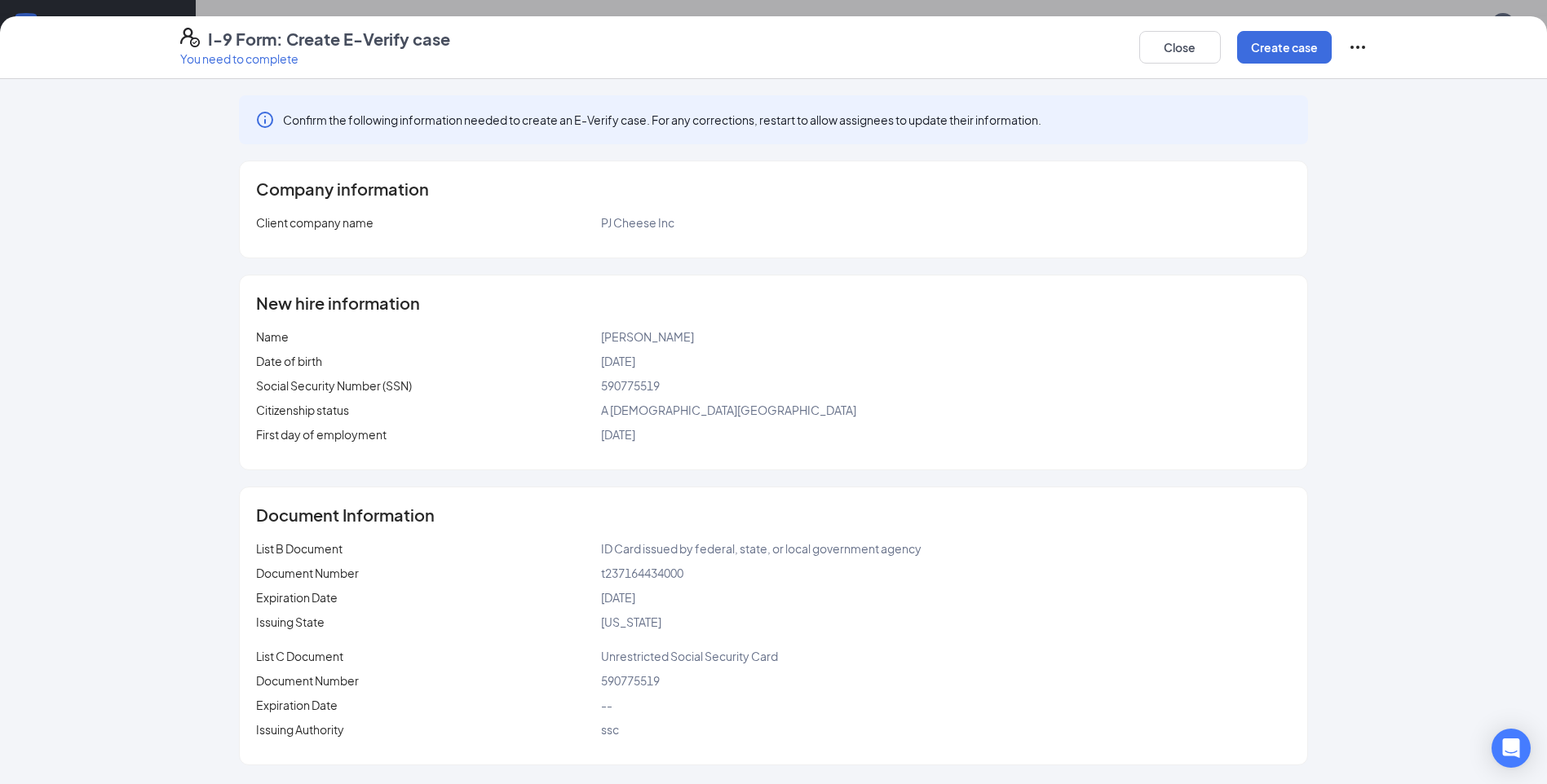
scroll to position [652, 0]
click at [1276, 49] on button "Create case" at bounding box center [1285, 46] width 95 height 32
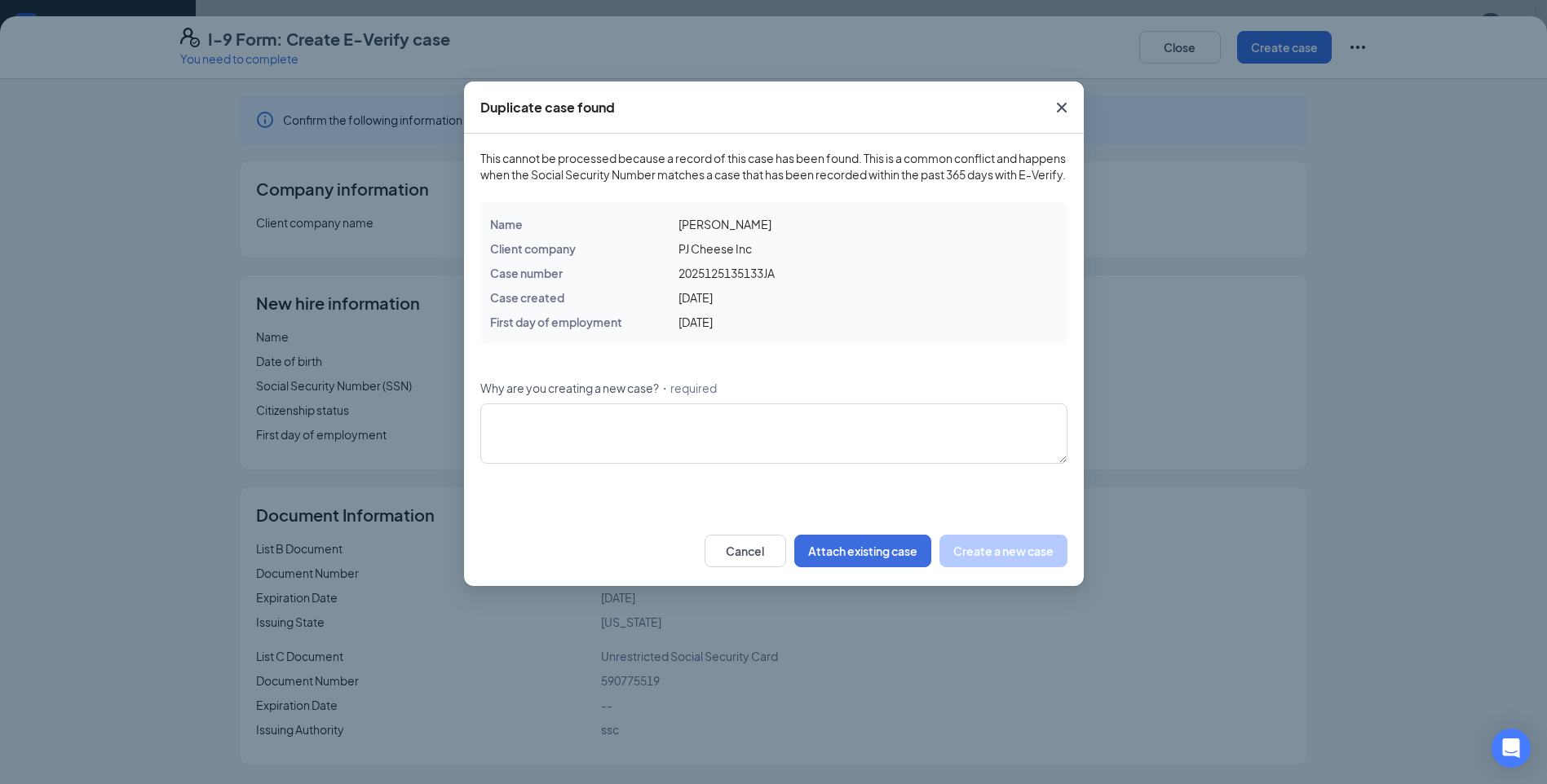
click at [1061, 105] on icon "Cross" at bounding box center [1061, 107] width 19 height 19
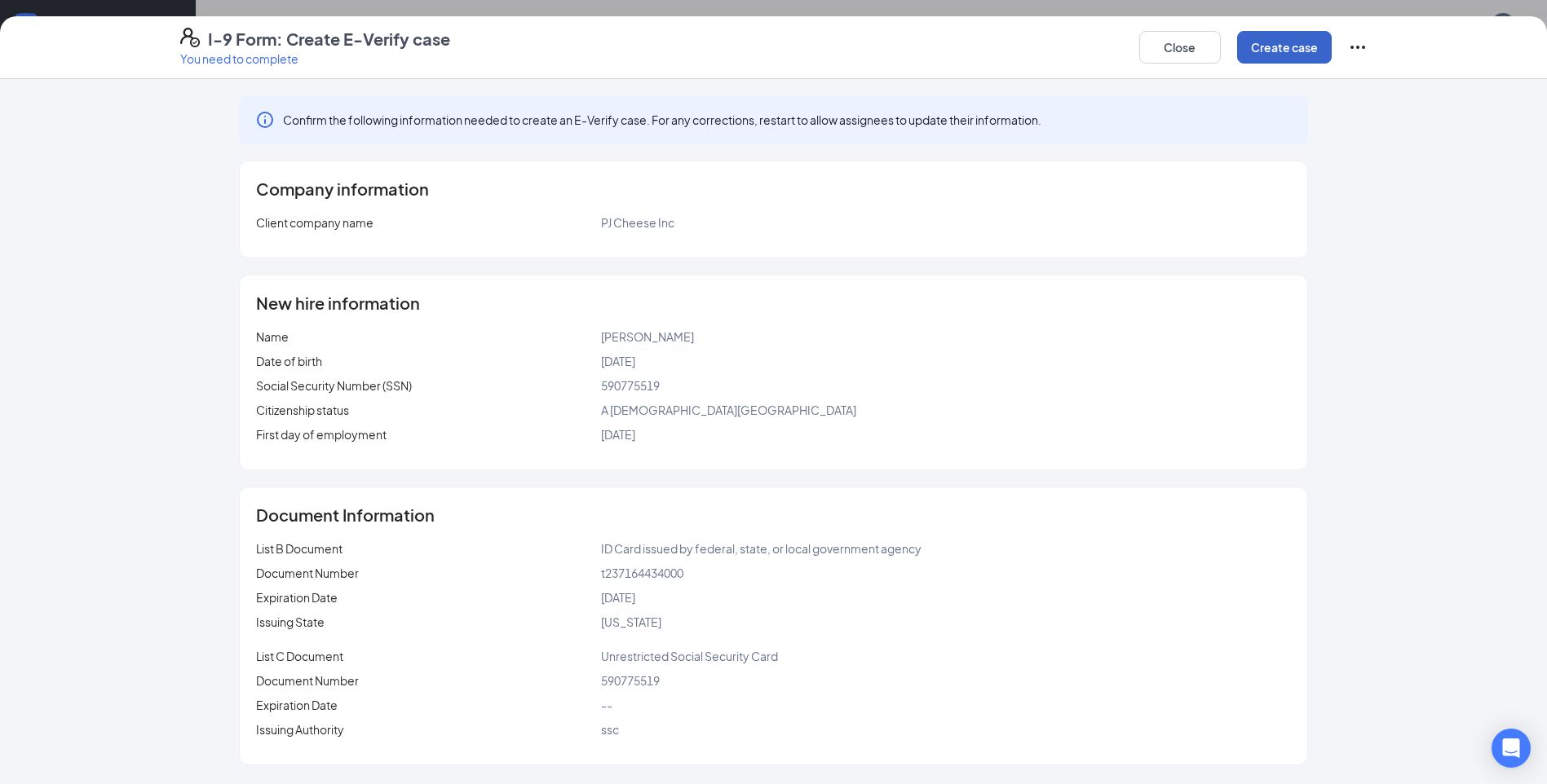
scroll to position [963, 0]
click at [1189, 48] on button "Close" at bounding box center [1180, 46] width 82 height 32
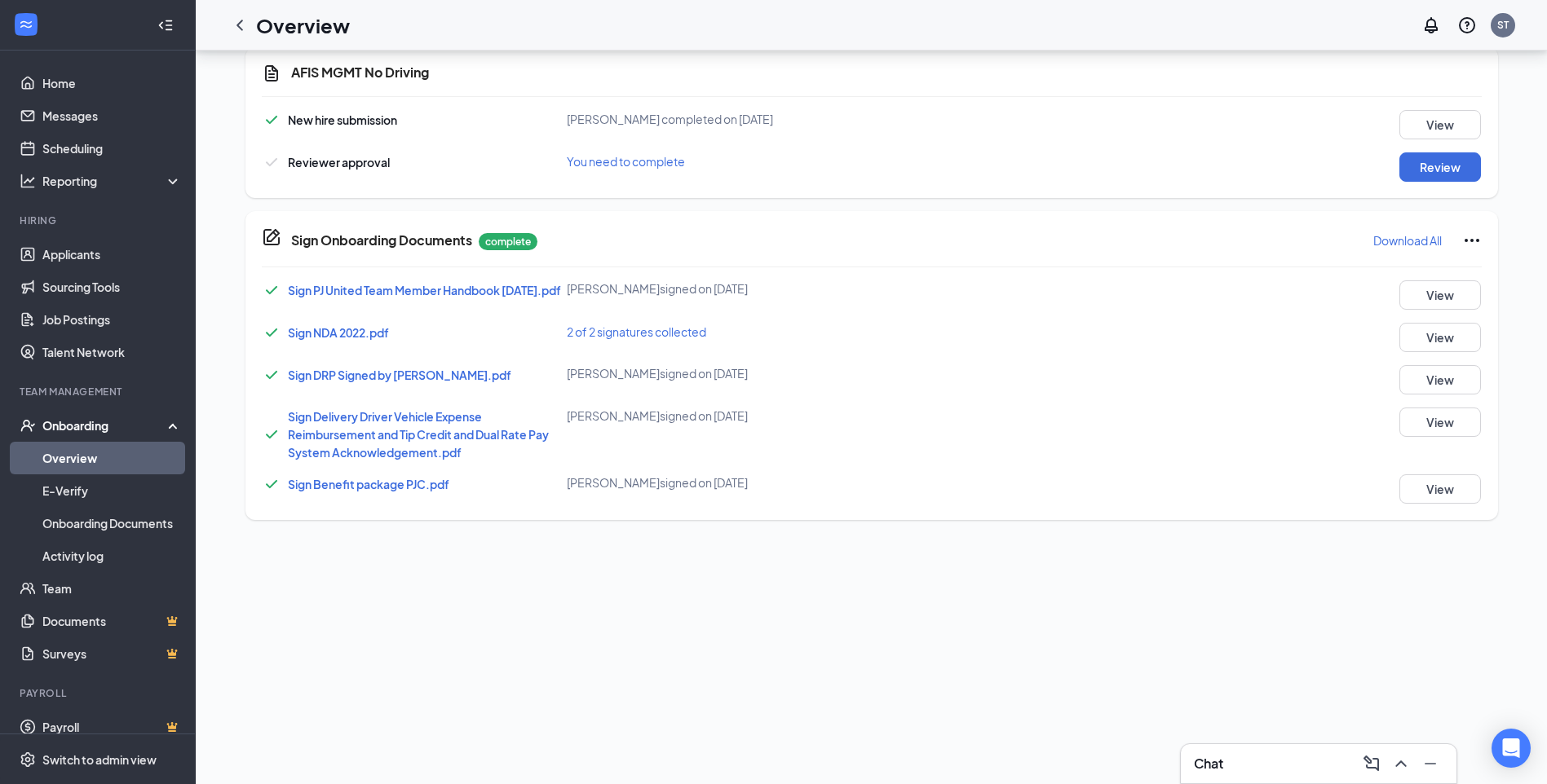
scroll to position [298, 0]
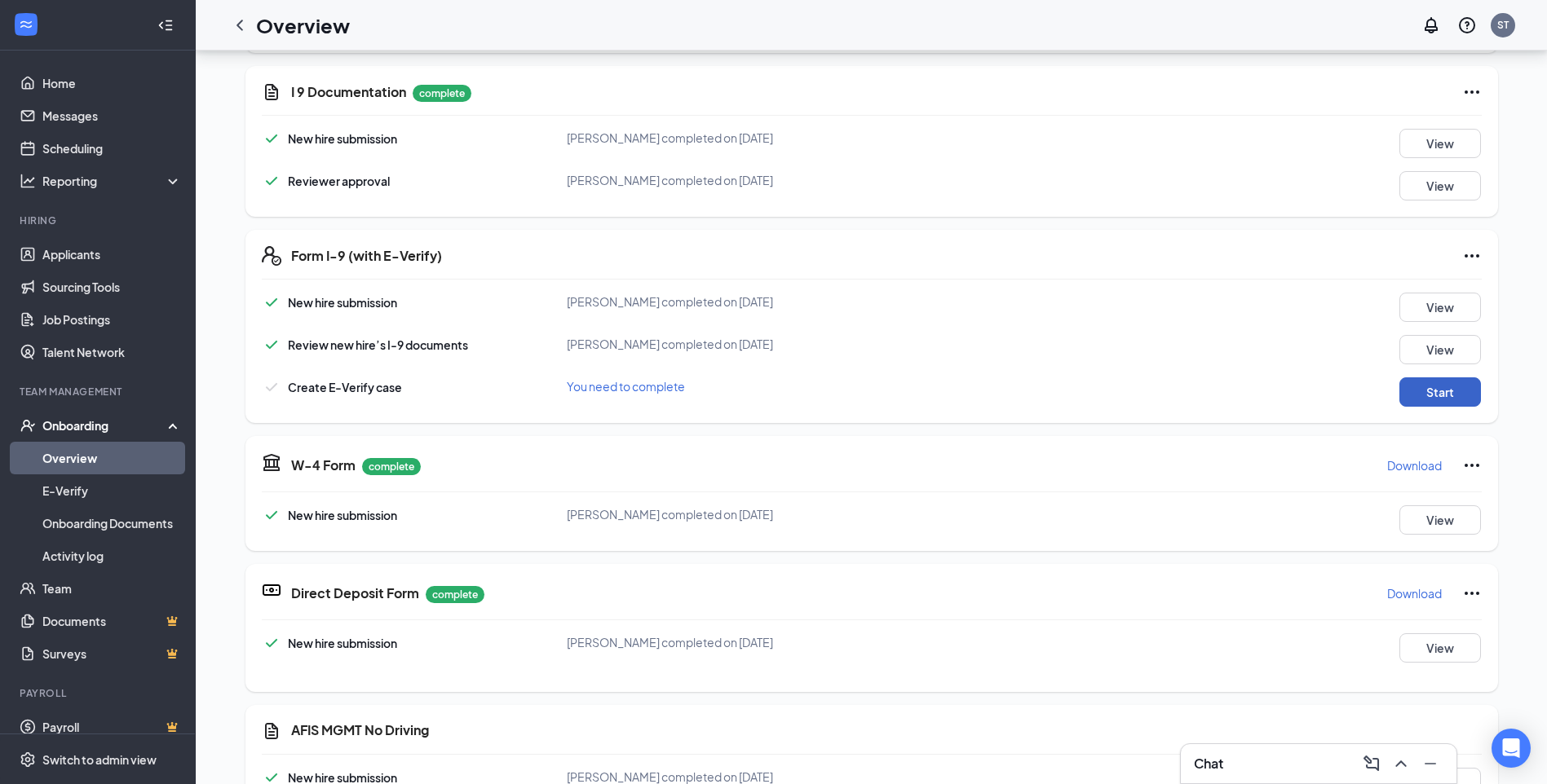
click at [1427, 387] on button "Start" at bounding box center [1440, 392] width 82 height 30
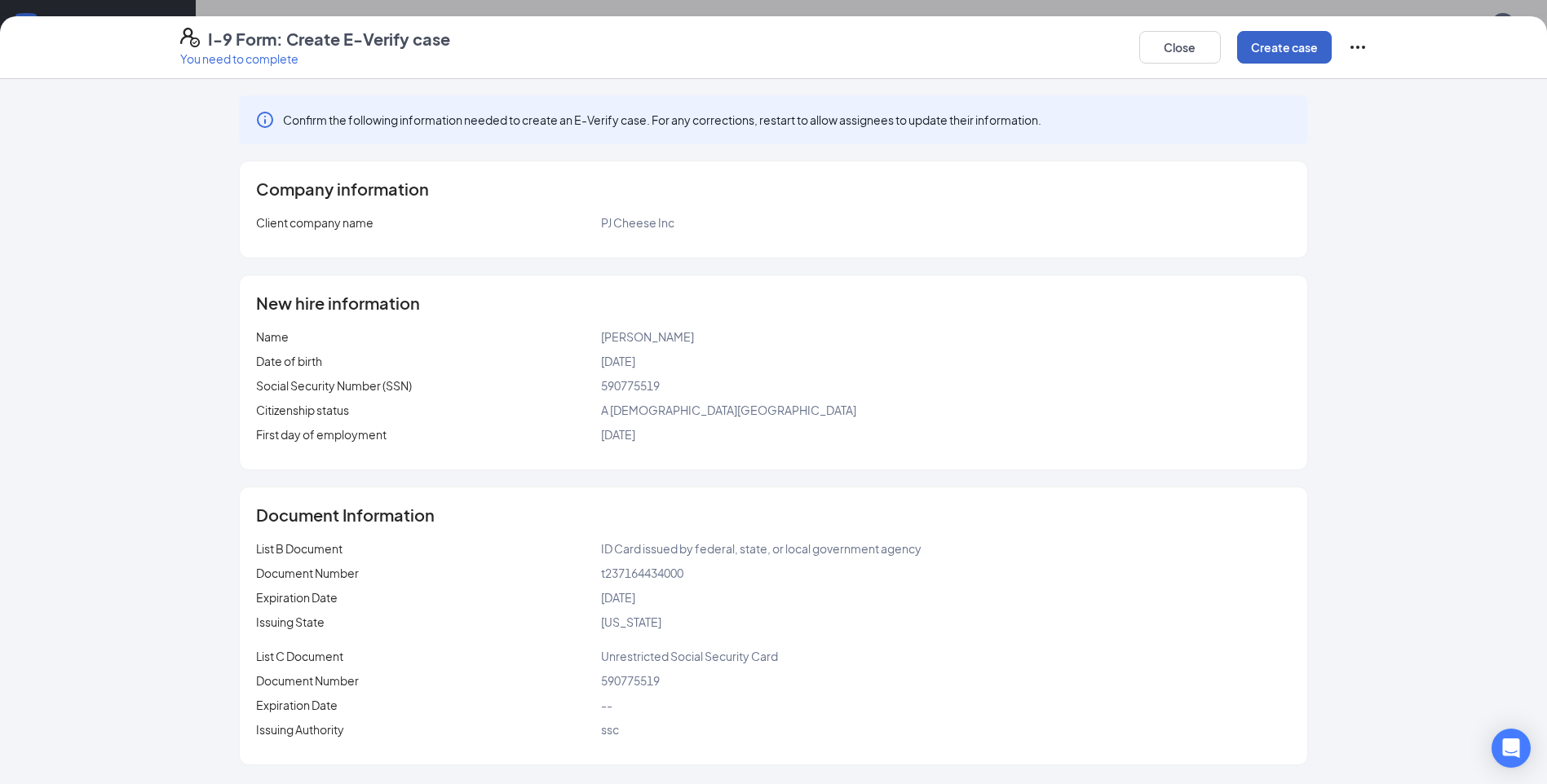
click at [1289, 44] on button "Create case" at bounding box center [1285, 46] width 95 height 32
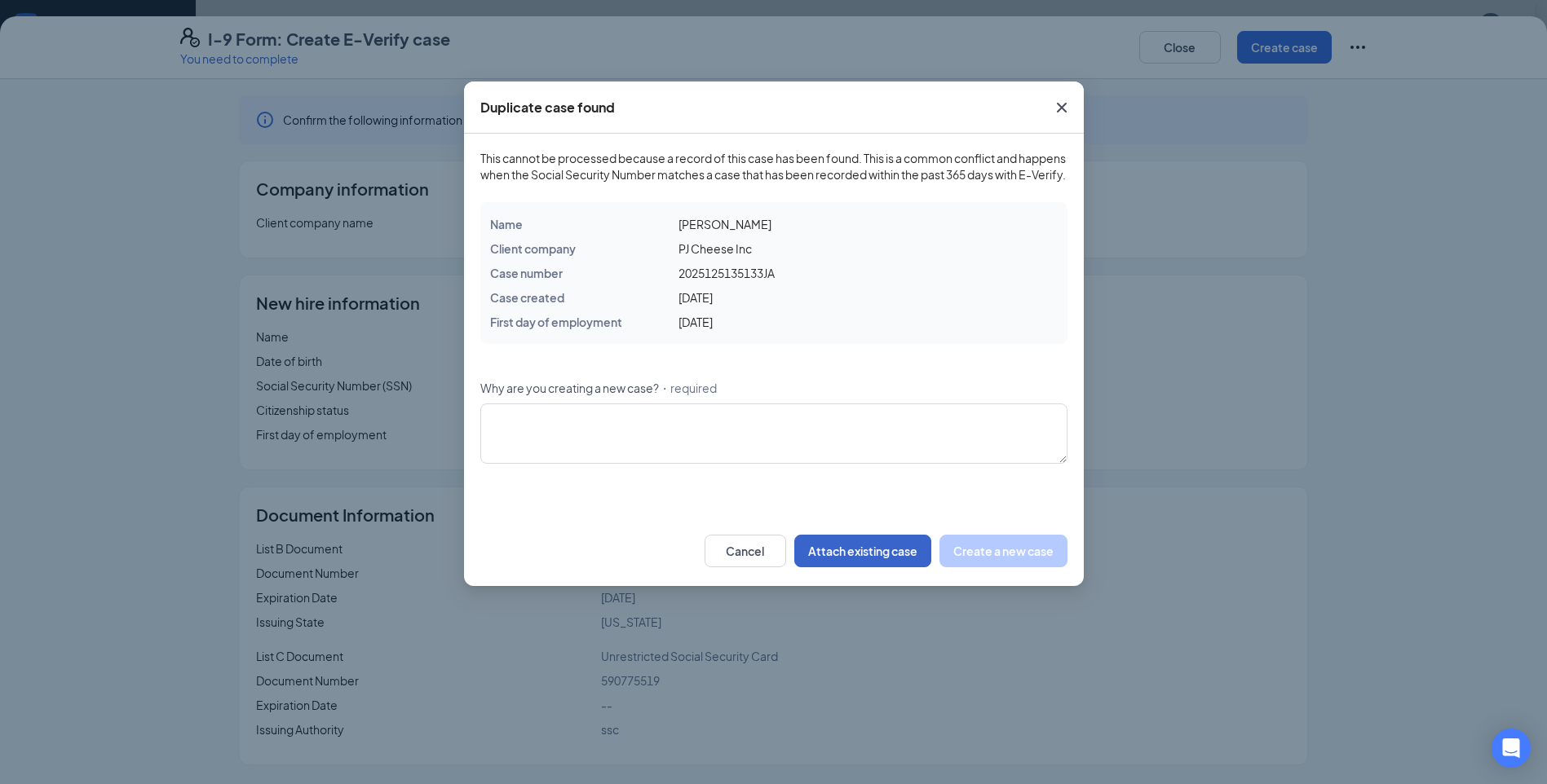
click at [869, 565] on button "Attach existing case" at bounding box center [863, 550] width 137 height 32
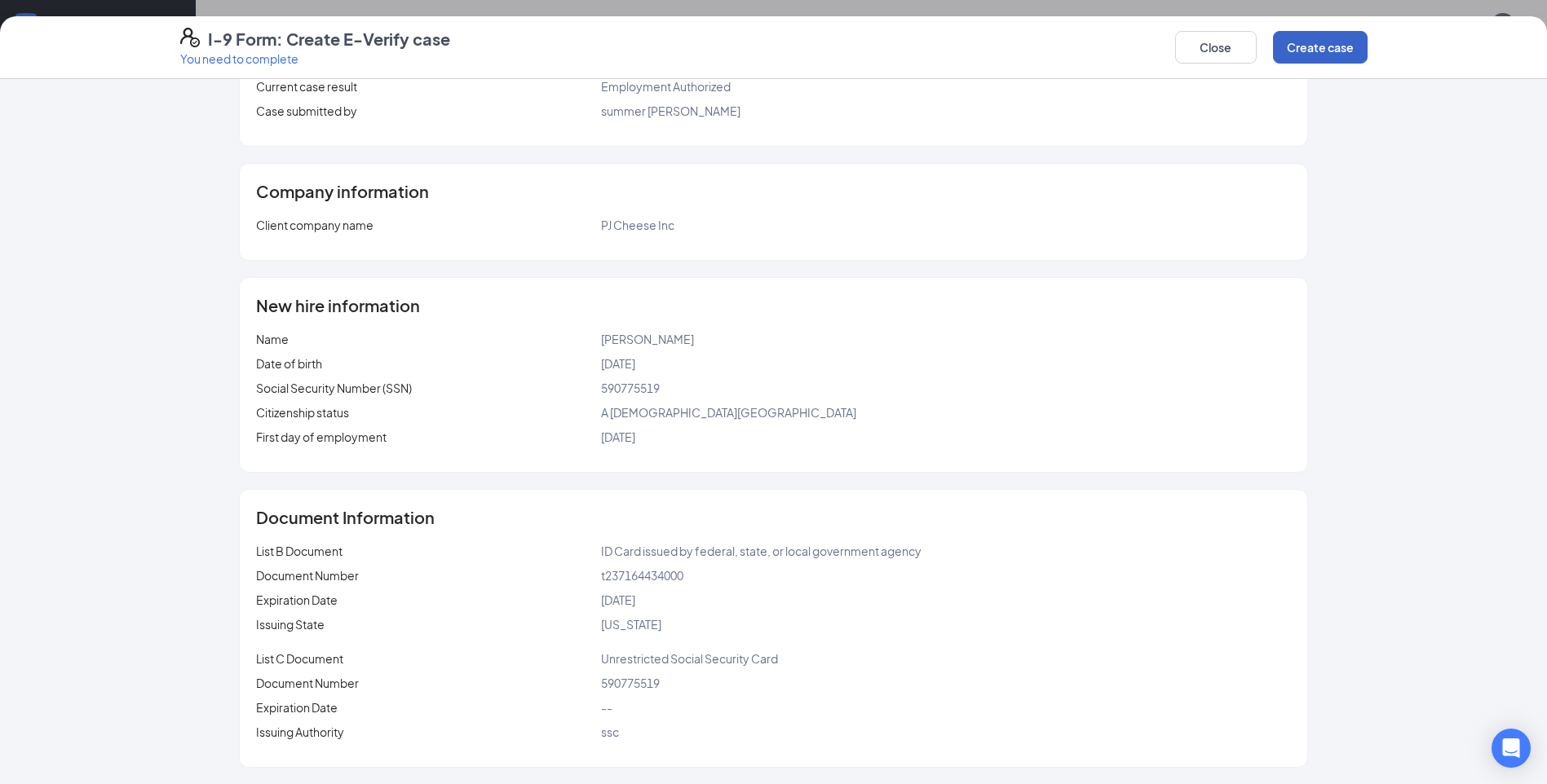
scroll to position [1059, 0]
click at [1227, 50] on button "Close" at bounding box center [1216, 46] width 82 height 32
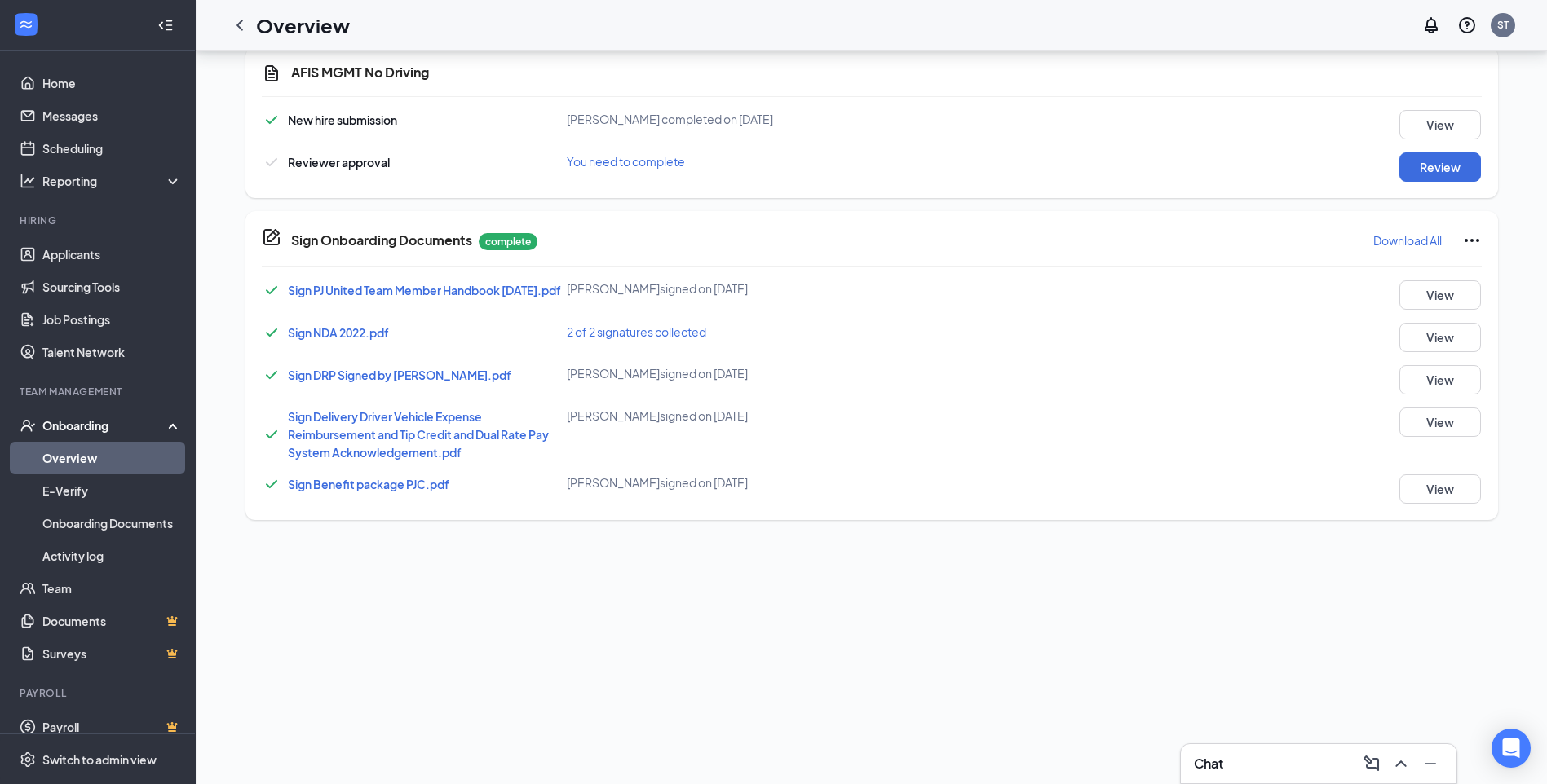
scroll to position [298, 0]
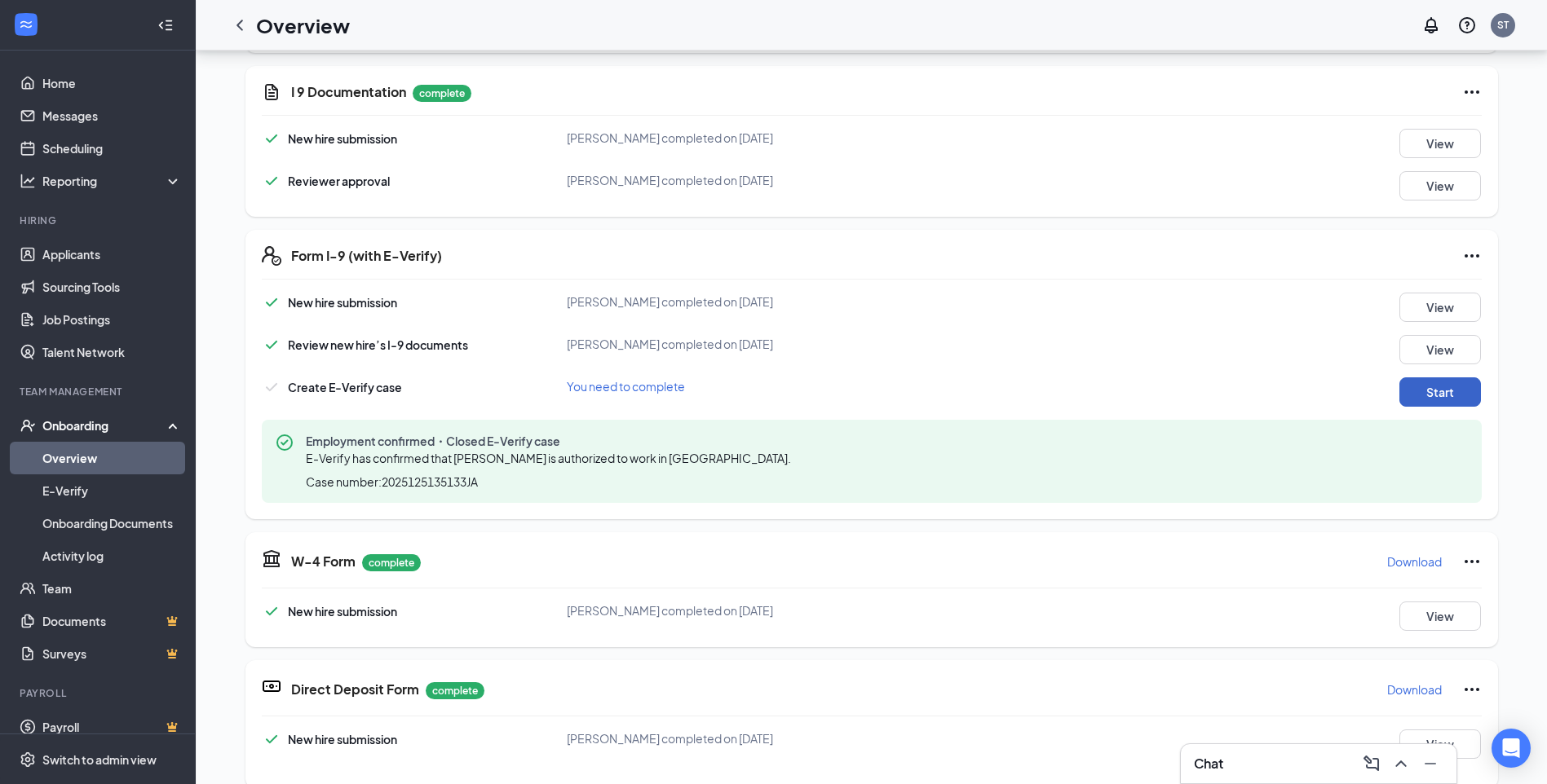
click at [1432, 396] on button "Start" at bounding box center [1440, 392] width 82 height 30
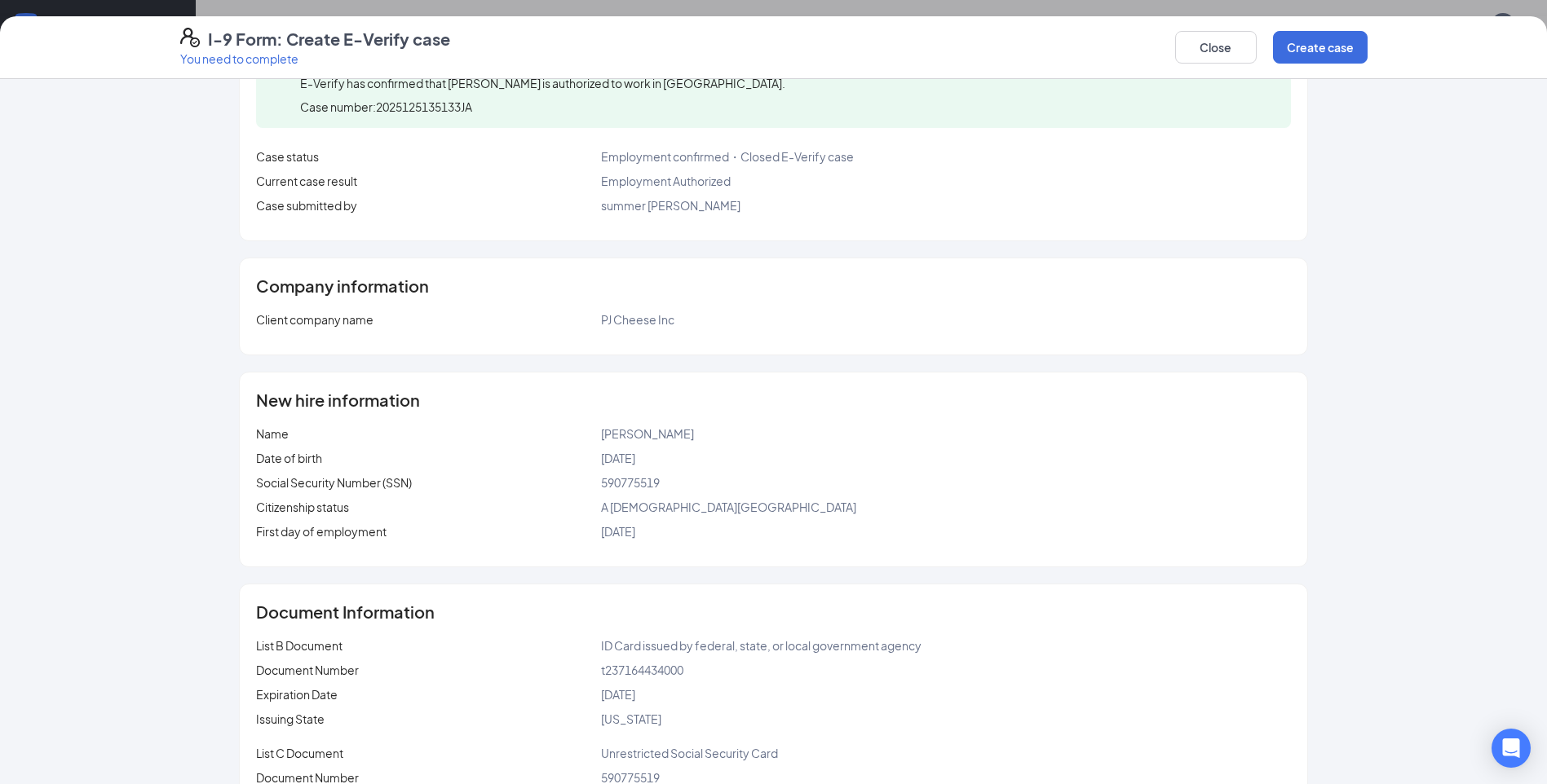
scroll to position [198, 0]
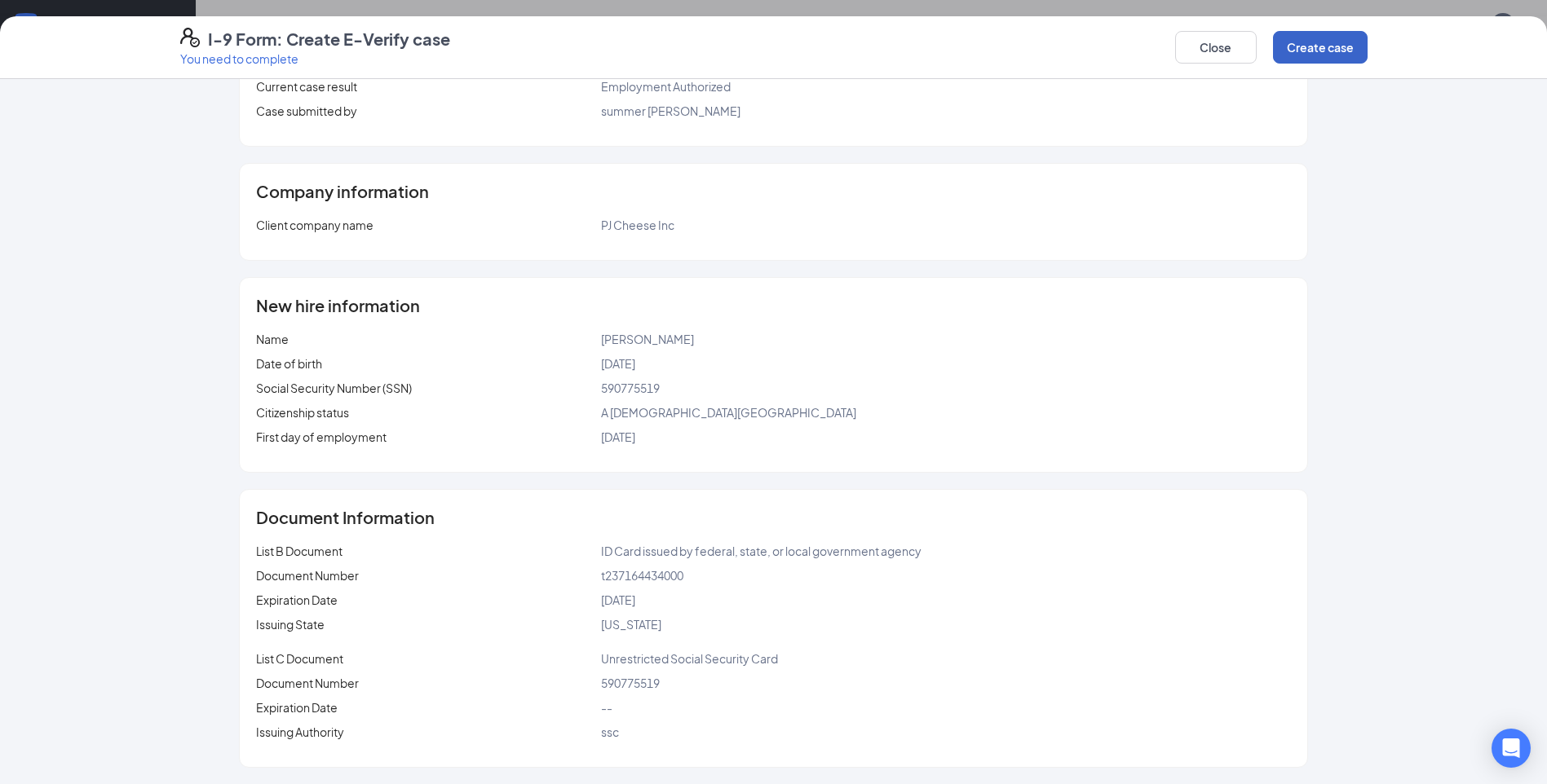
click at [1336, 52] on button "Create case" at bounding box center [1320, 46] width 95 height 32
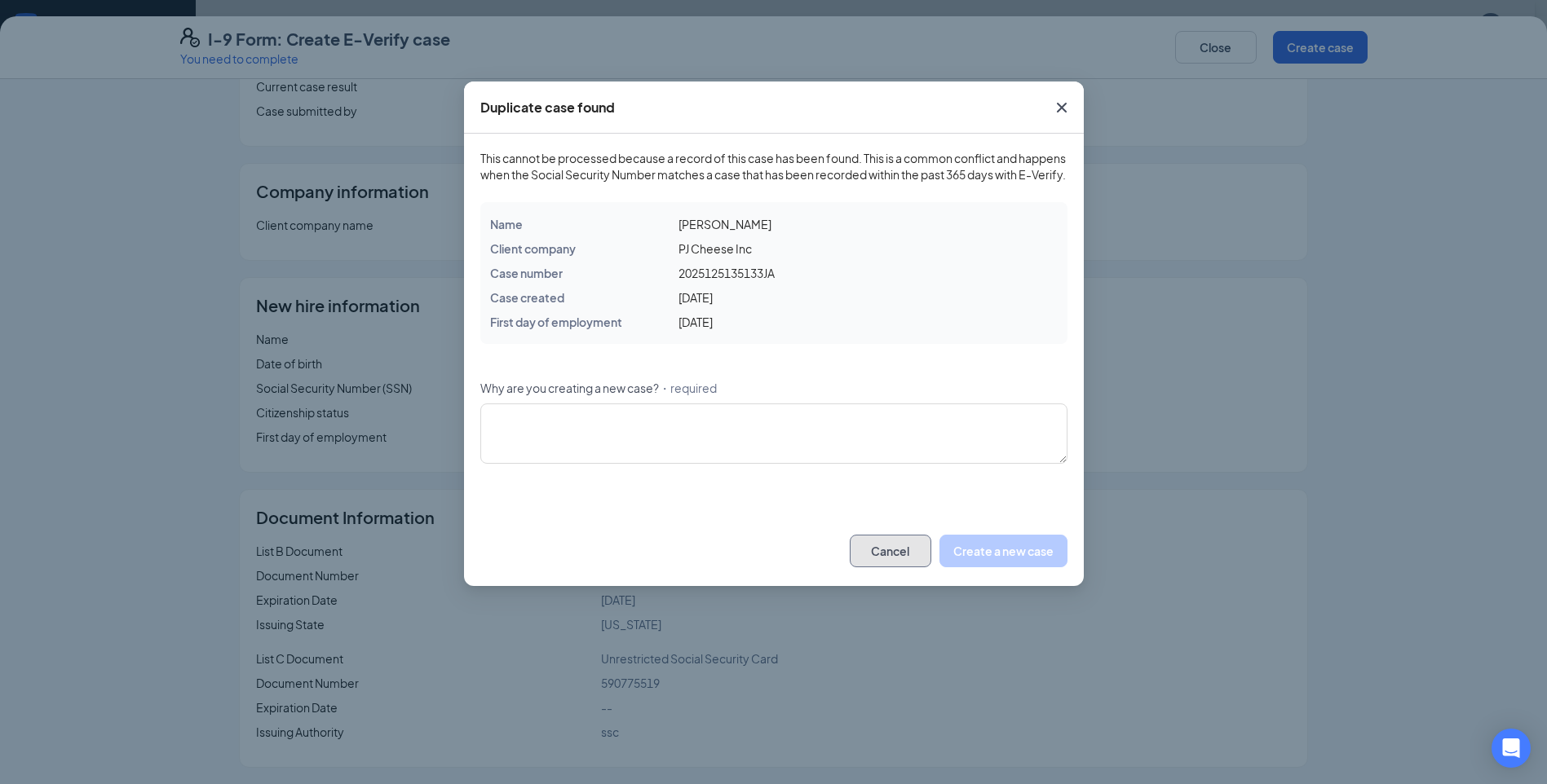
click at [900, 565] on button "Cancel" at bounding box center [891, 550] width 82 height 32
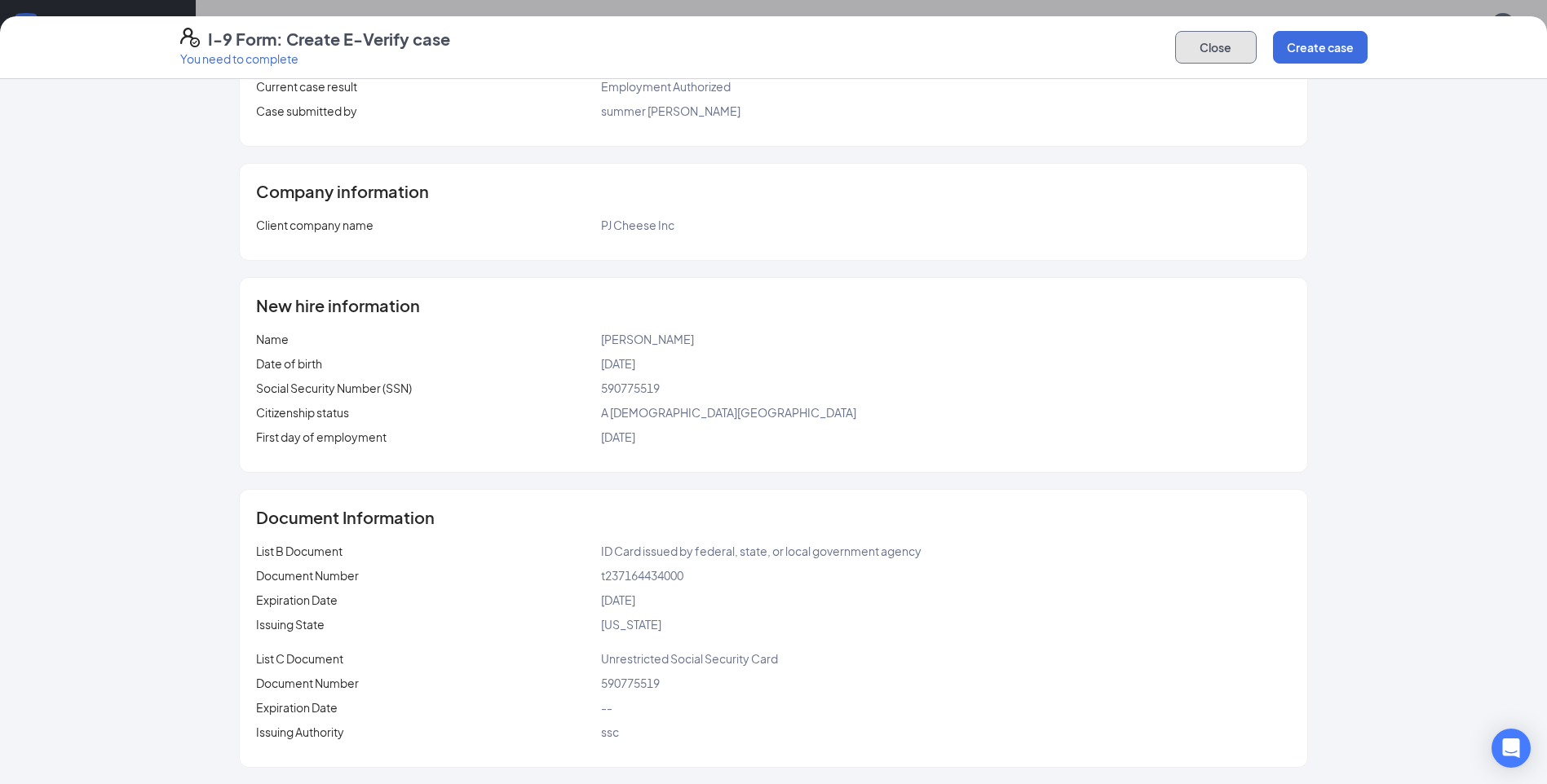
click at [1214, 47] on button "Close" at bounding box center [1216, 46] width 82 height 32
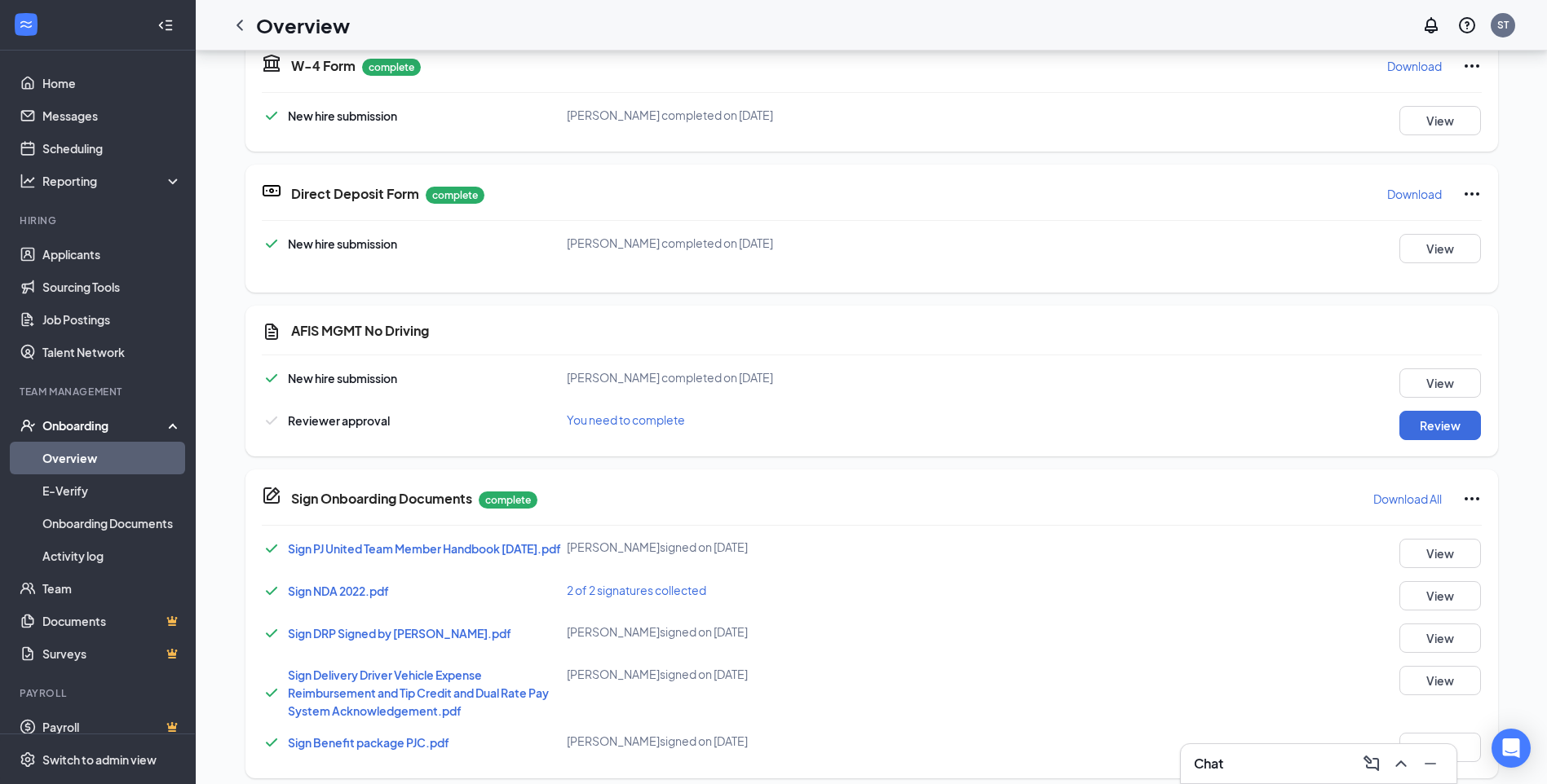
scroll to position [1059, 0]
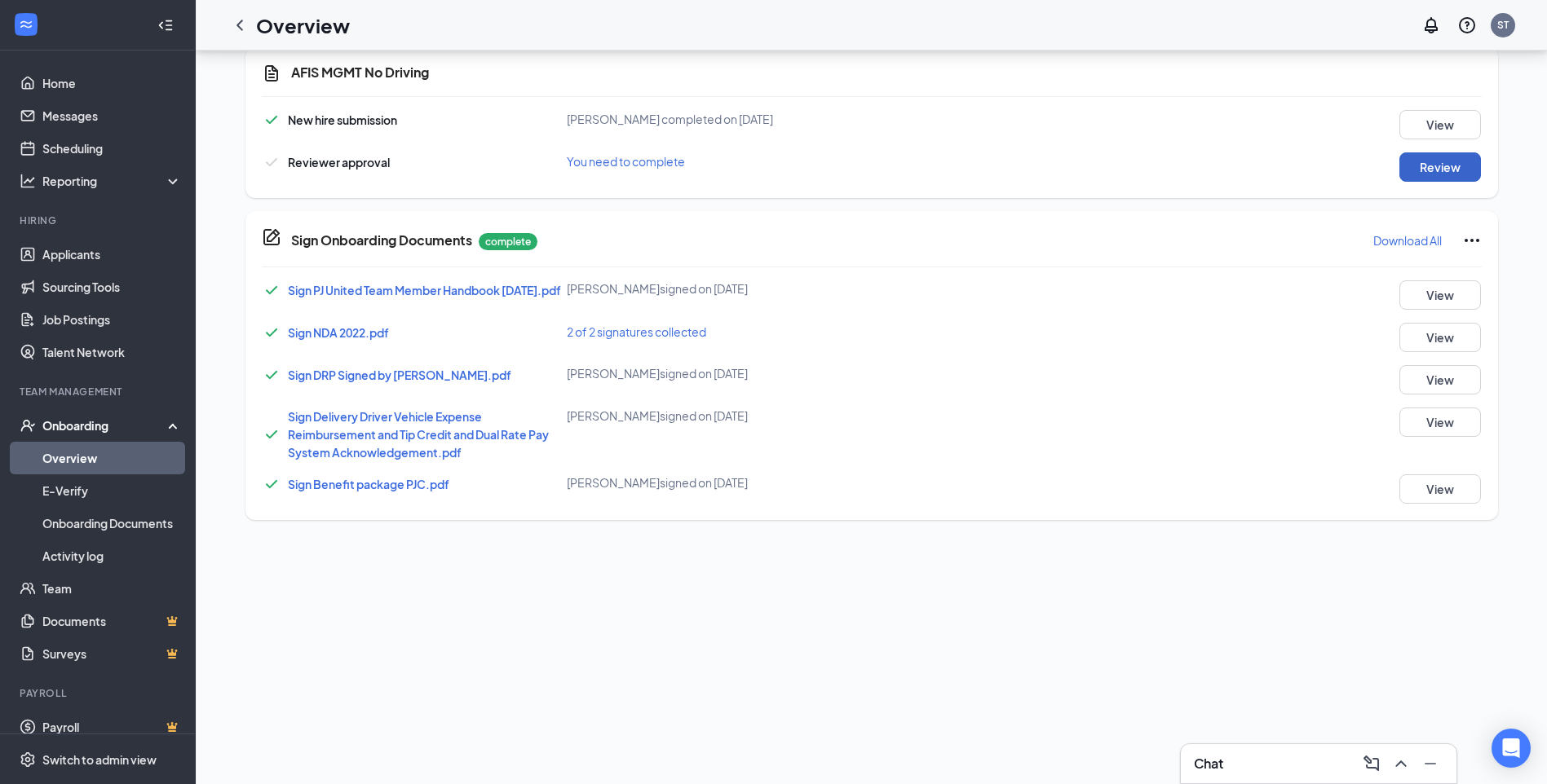
click at [1447, 164] on button "Review" at bounding box center [1440, 168] width 82 height 30
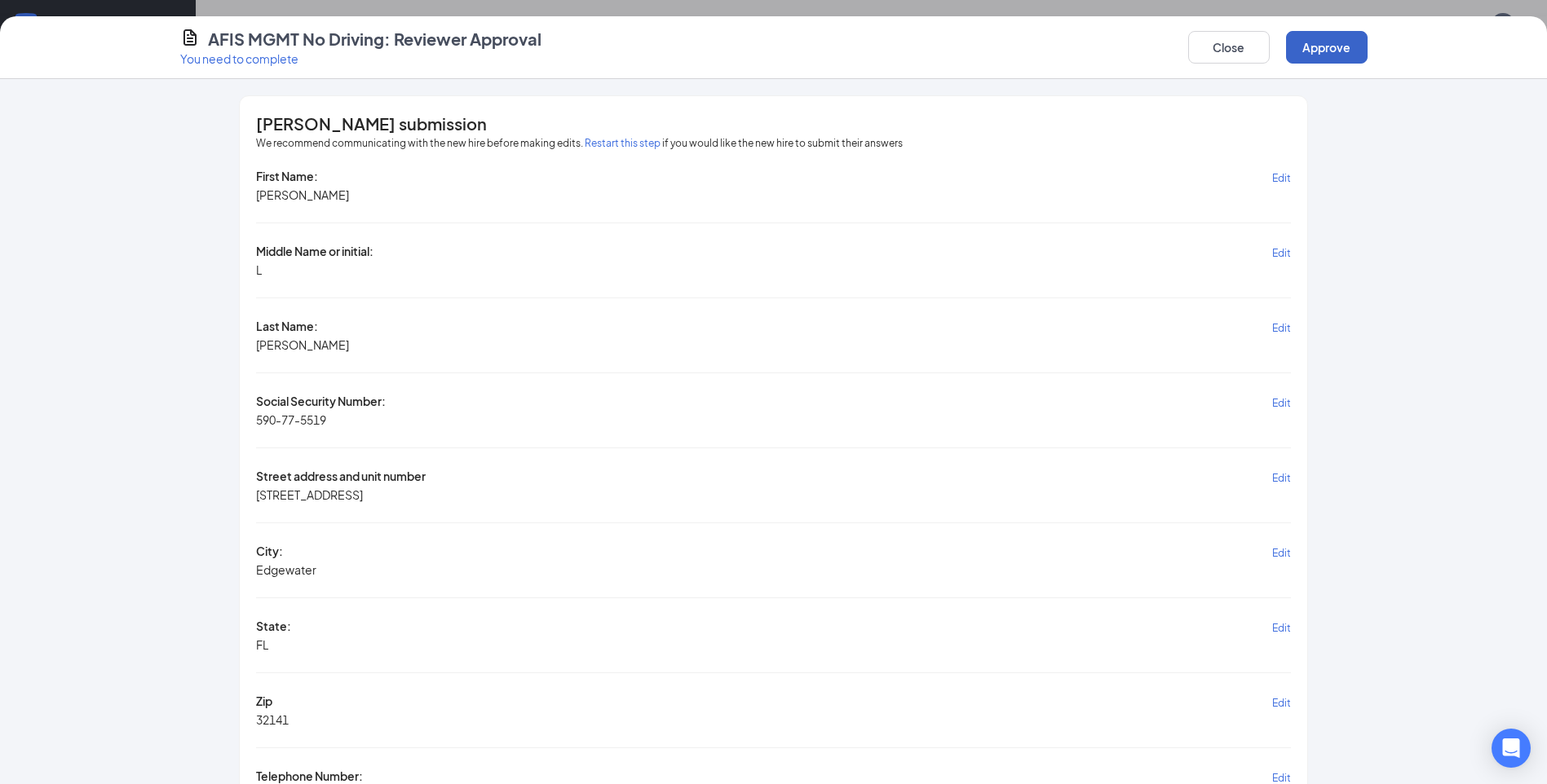
click at [1339, 51] on button "Approve" at bounding box center [1326, 46] width 82 height 32
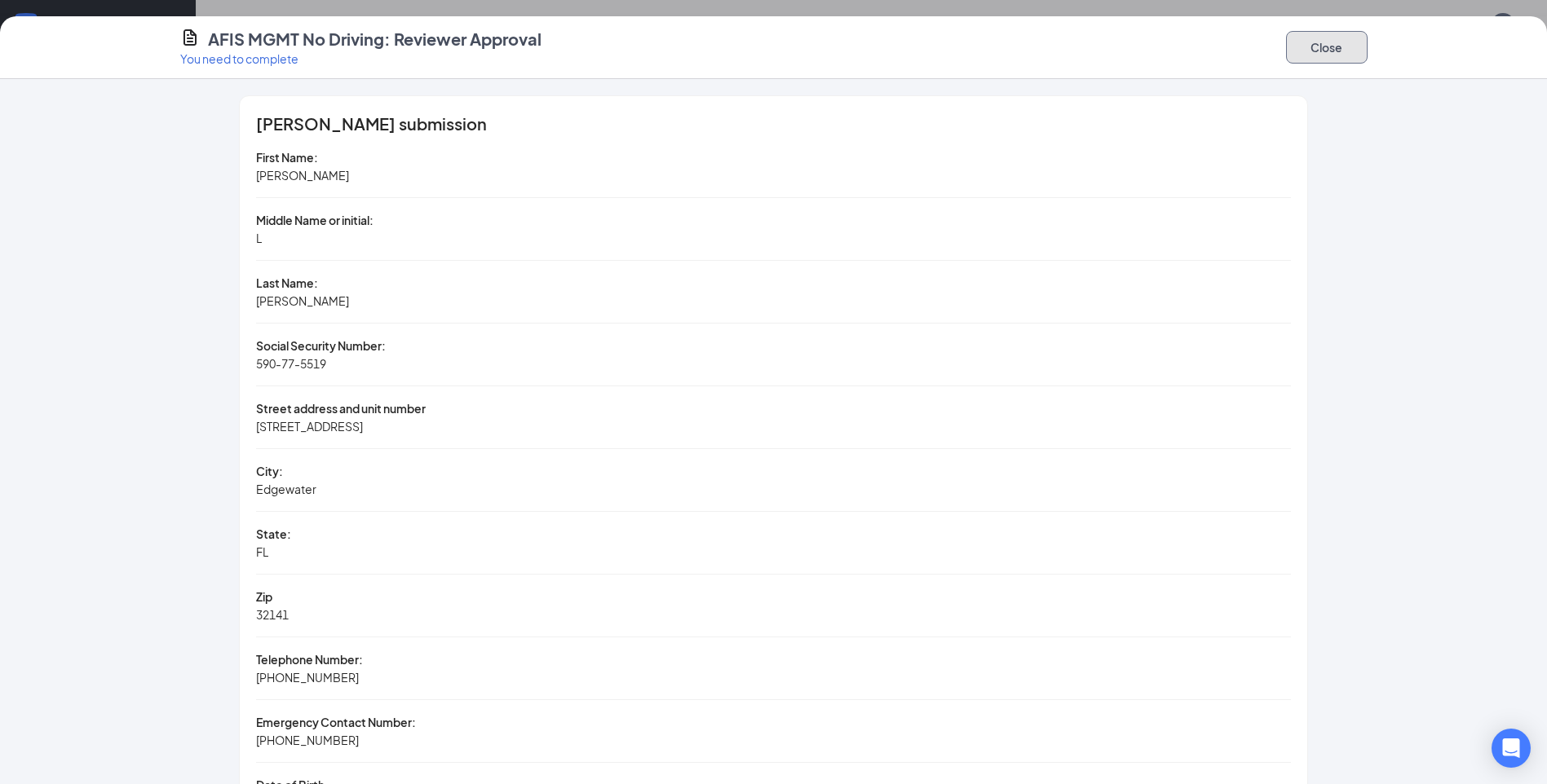
click at [1308, 45] on button "Close" at bounding box center [1326, 46] width 82 height 32
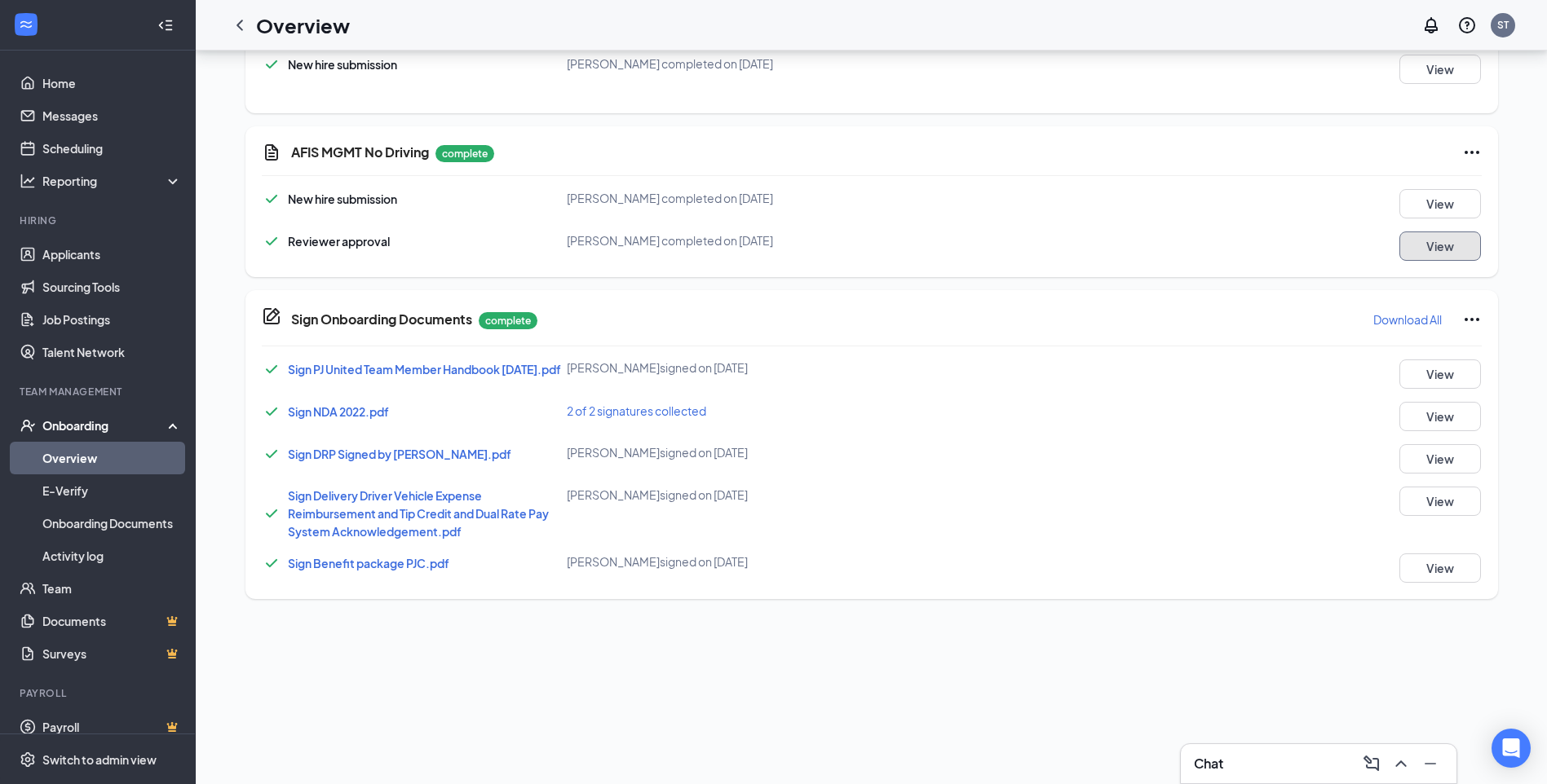
scroll to position [0, 0]
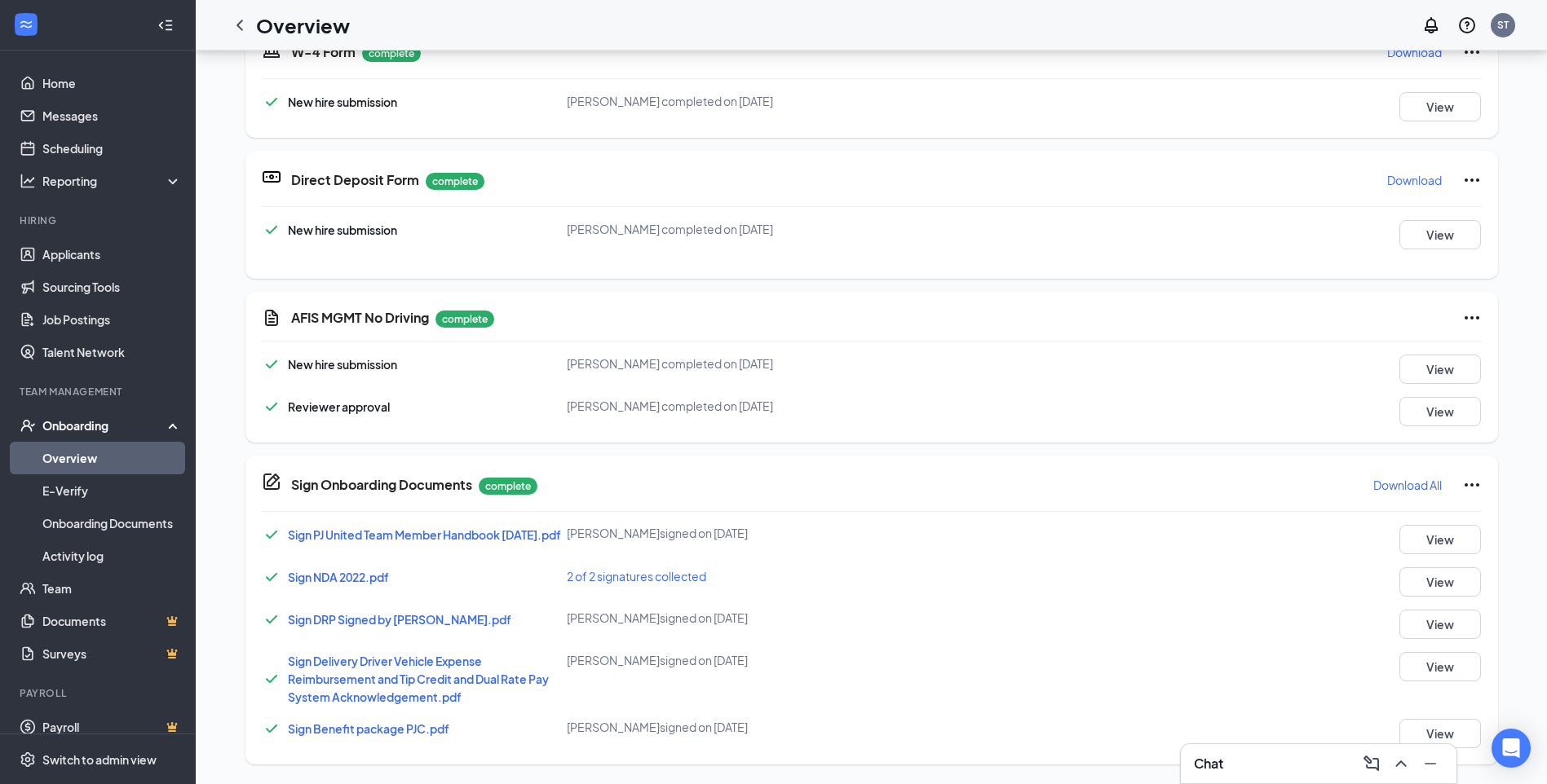
click at [80, 455] on link "Overview" at bounding box center [112, 458] width 139 height 32
